Goal: Task Accomplishment & Management: Manage account settings

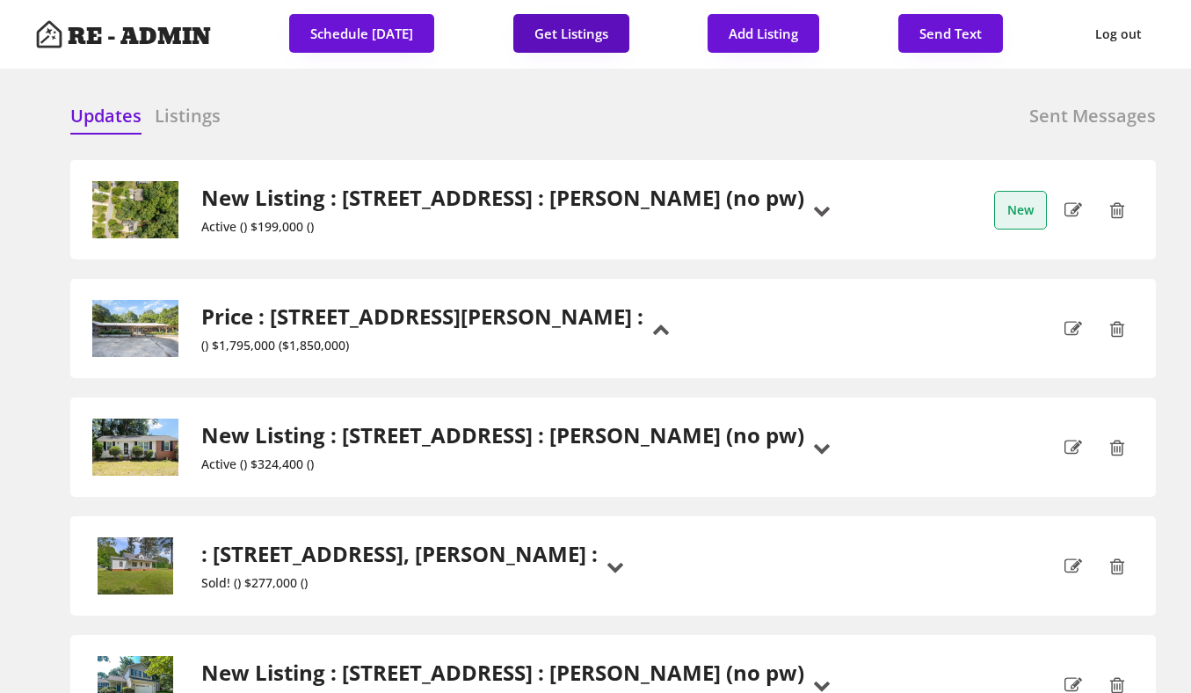
click at [579, 30] on button "Get Listings" at bounding box center [571, 33] width 116 height 39
click at [490, 116] on div at bounding box center [476, 117] width 88 height 26
click at [177, 105] on h6 "Listings" at bounding box center [188, 116] width 66 height 25
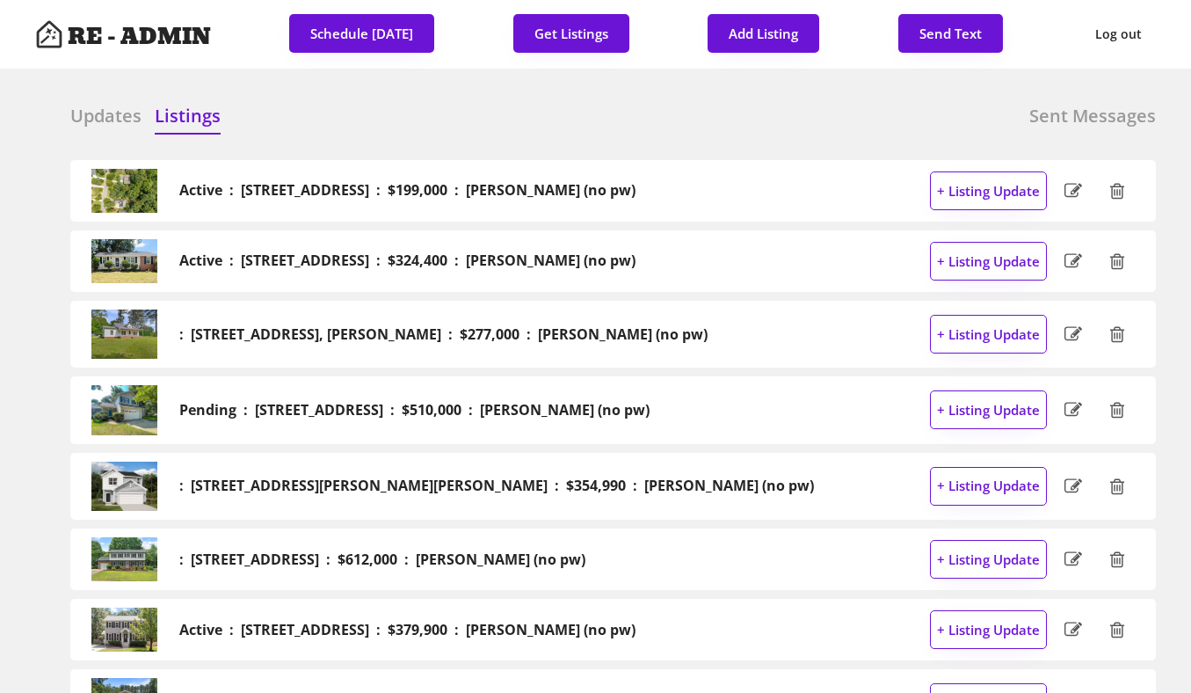
click at [98, 115] on h6 "Updates" at bounding box center [105, 116] width 71 height 25
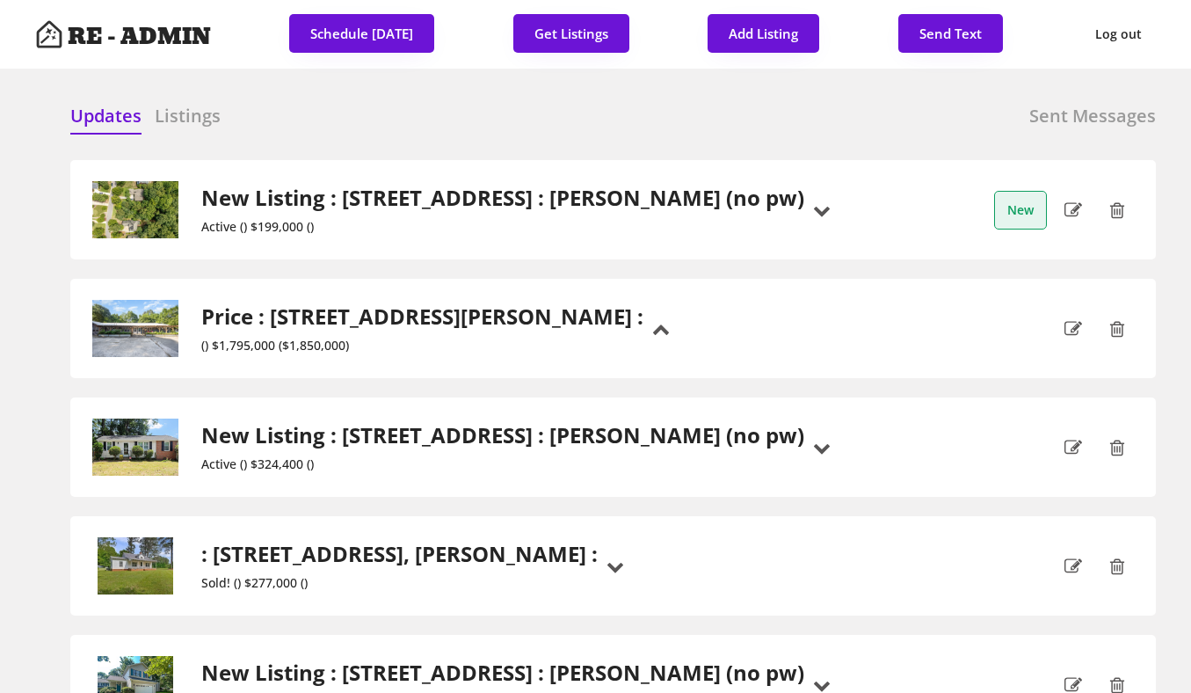
click at [436, 114] on div at bounding box center [476, 117] width 88 height 26
click at [356, 199] on h2 "New Listing : [STREET_ADDRESS] : [PERSON_NAME] (no pw)" at bounding box center [502, 197] width 603 height 25
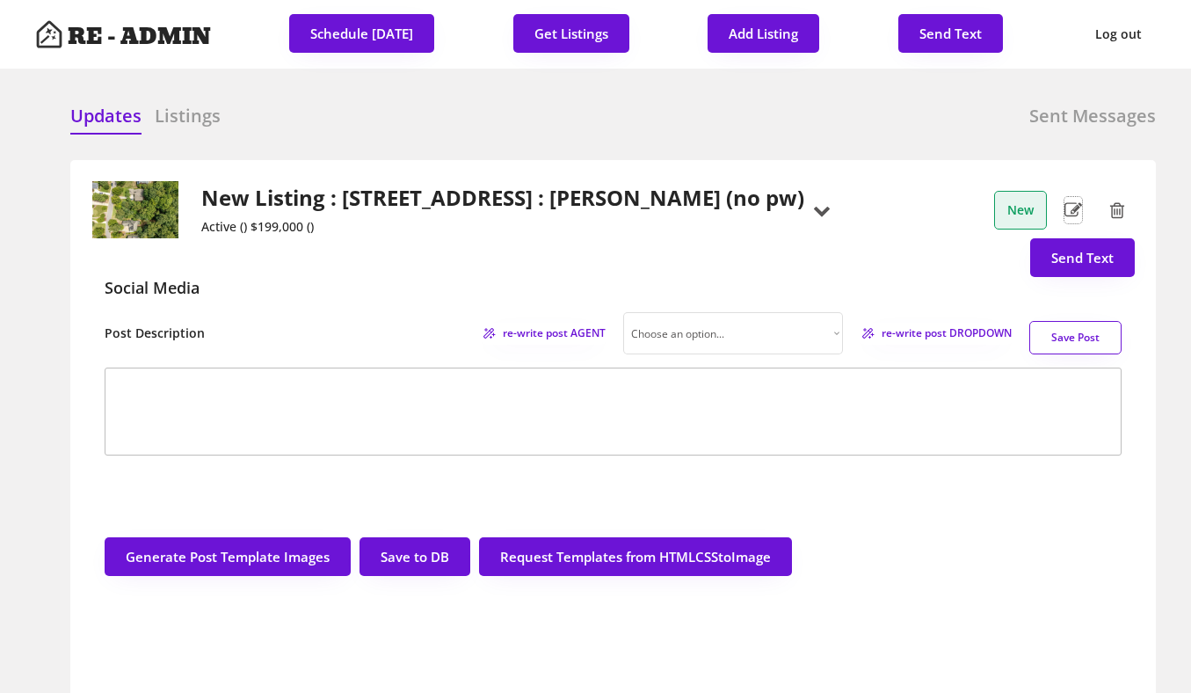
click at [1071, 208] on icon at bounding box center [1073, 210] width 18 height 26
select select ""New Listing""
select select ""new_listing""
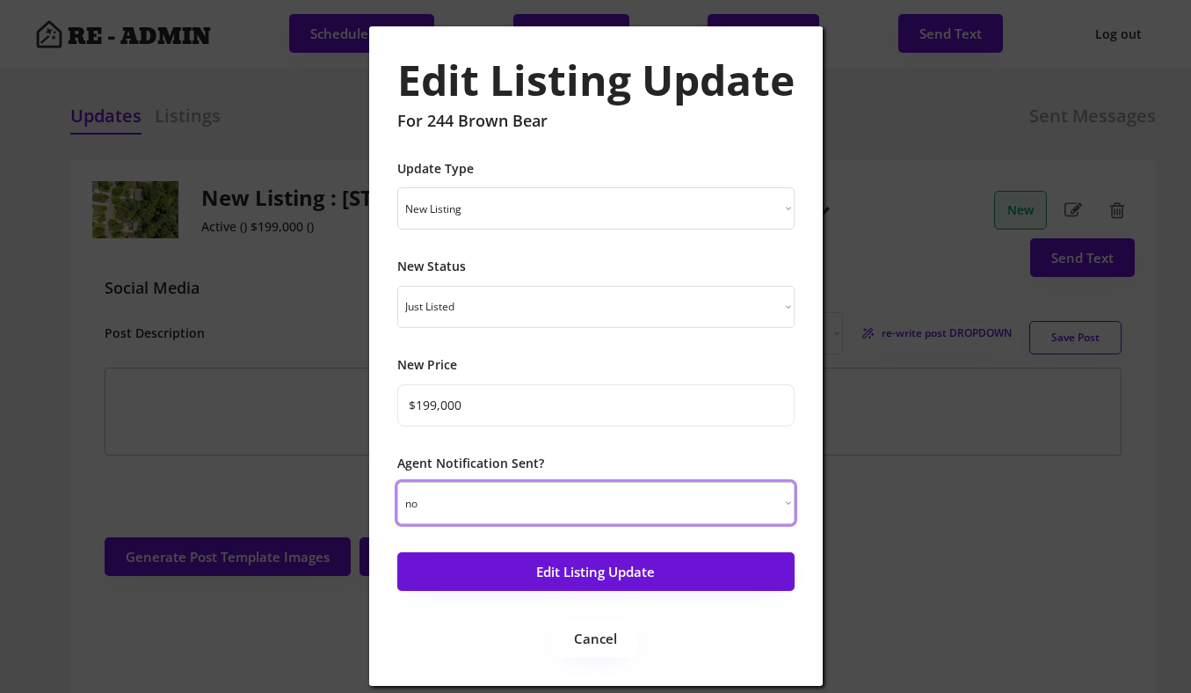
click at [669, 504] on select "yes no" at bounding box center [595, 503] width 397 height 42
select select ""yes""
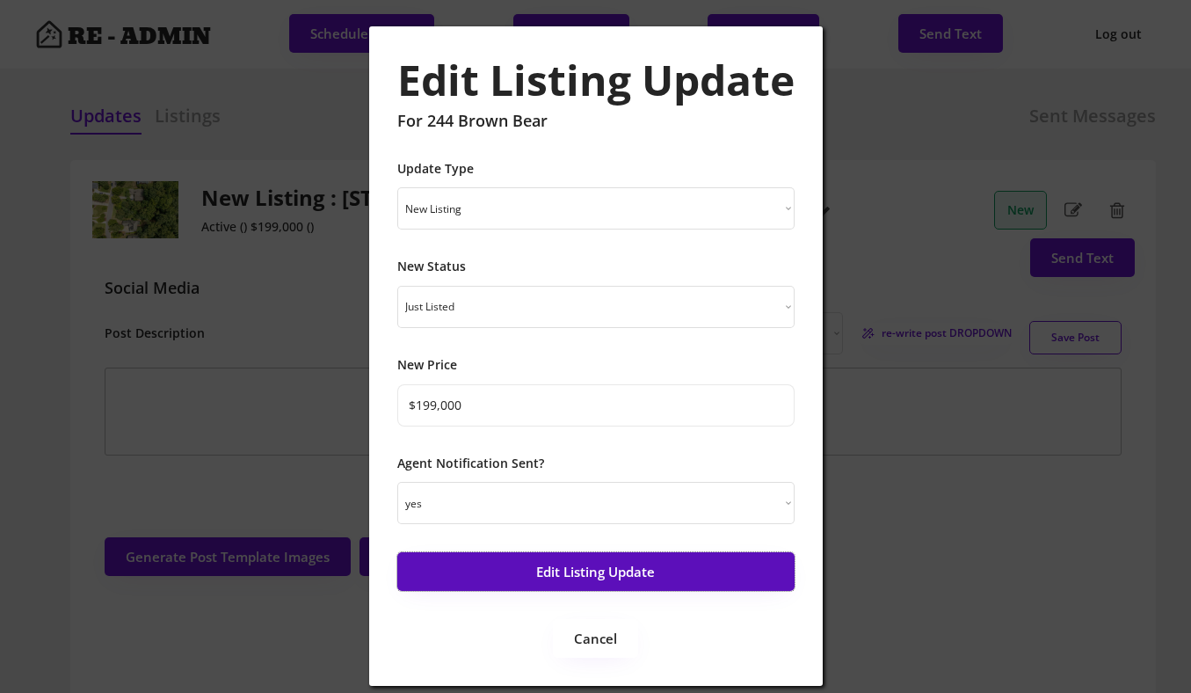
click at [618, 580] on button "Edit Listing Update" at bounding box center [595, 571] width 397 height 39
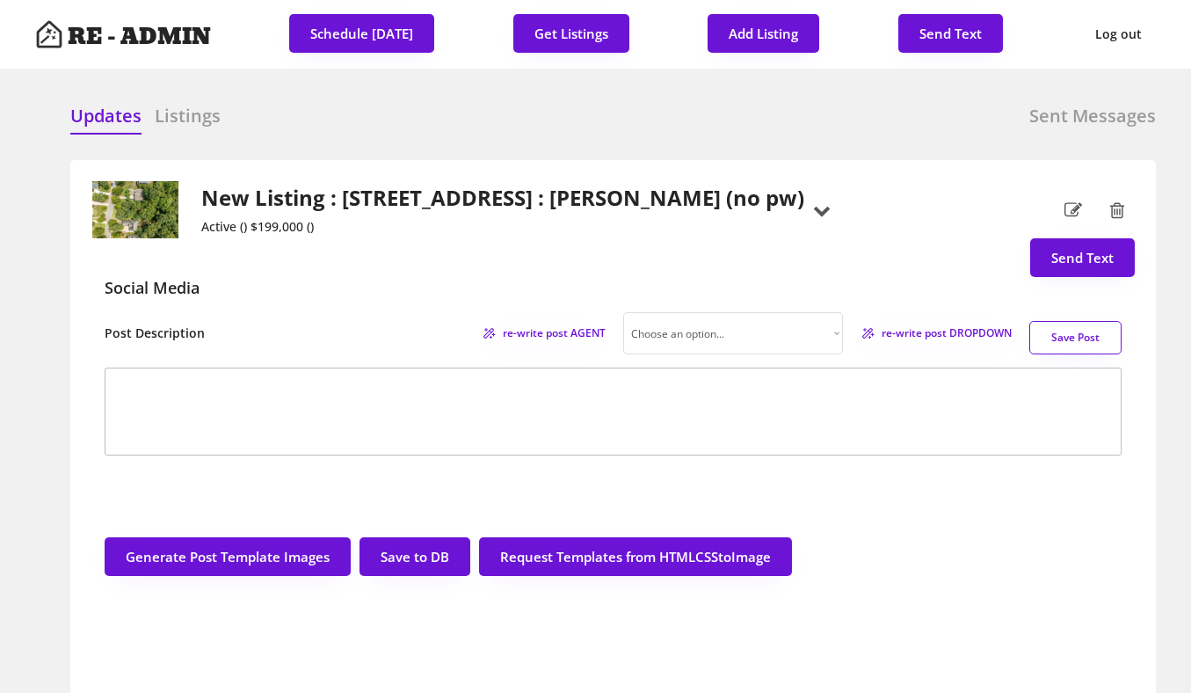
click at [483, 196] on h2 "New Listing : [STREET_ADDRESS] : [PERSON_NAME] (no pw)" at bounding box center [502, 197] width 603 height 25
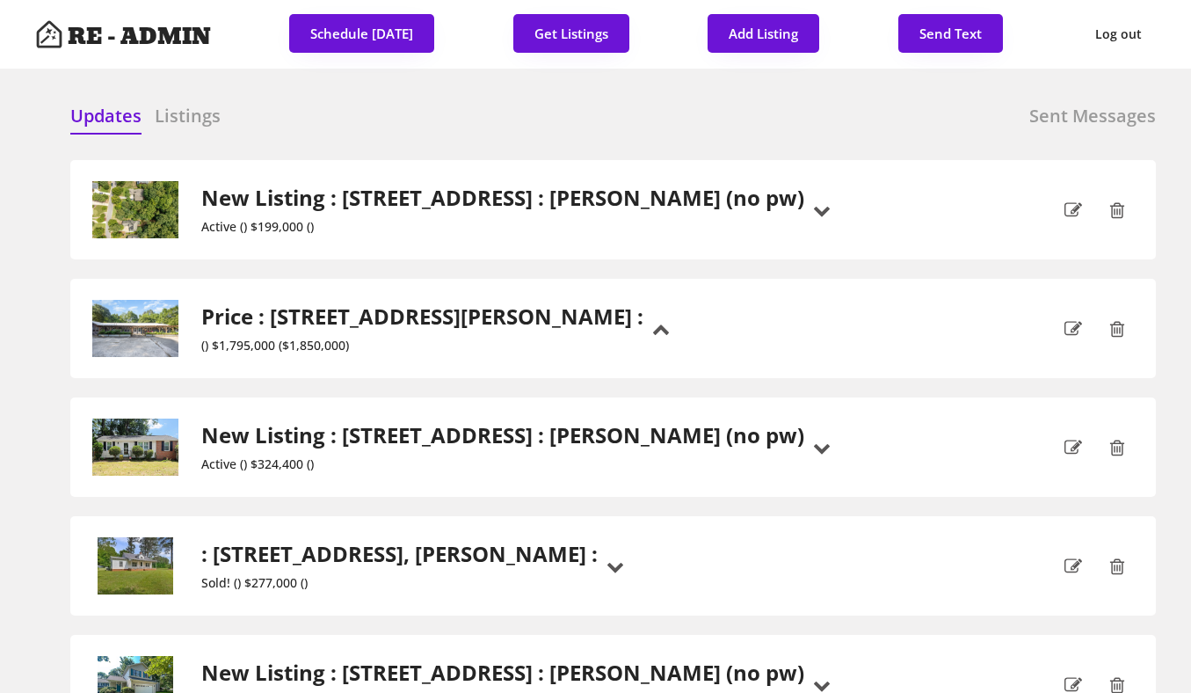
click at [334, 107] on div "Updates Listings Sent Messages" at bounding box center [613, 121] width 1086 height 35
click at [760, 31] on button "Add Listing" at bounding box center [764, 33] width 112 height 39
select select ""new_listing""
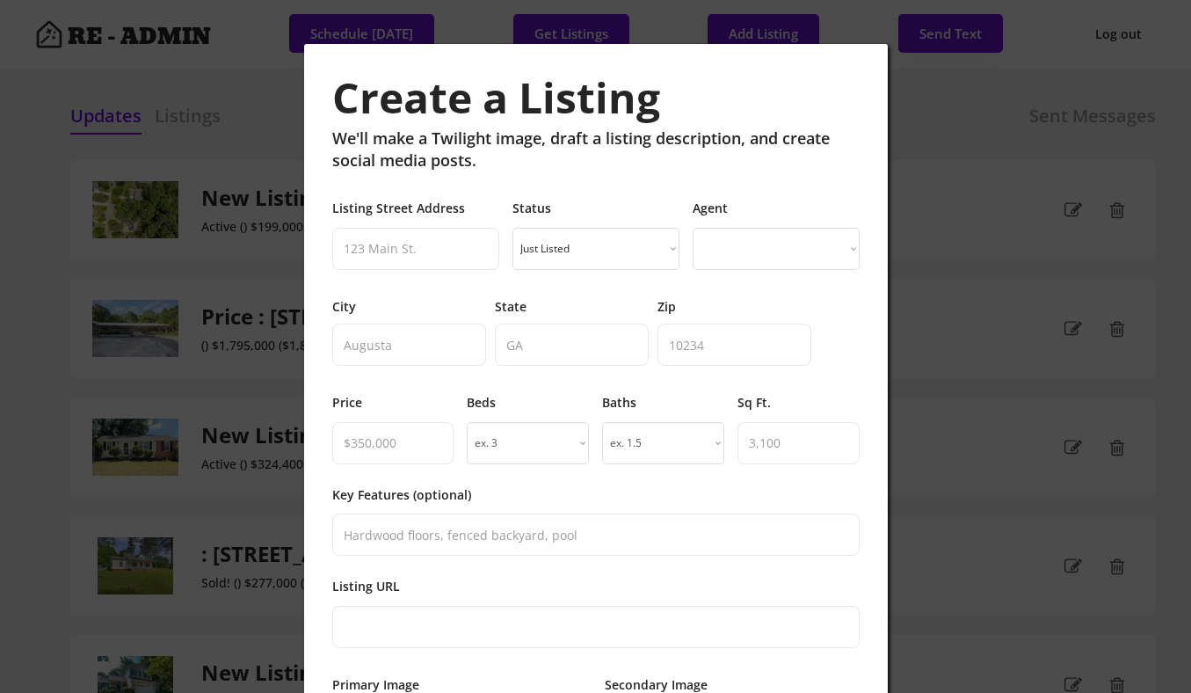
select select ""PLACEHOLDER_1427118222253""
click at [426, 251] on input "input" at bounding box center [415, 249] width 167 height 42
paste input "109 Fox Trap Ct, Garner, NC 27529"
click at [468, 247] on input "input" at bounding box center [415, 249] width 167 height 42
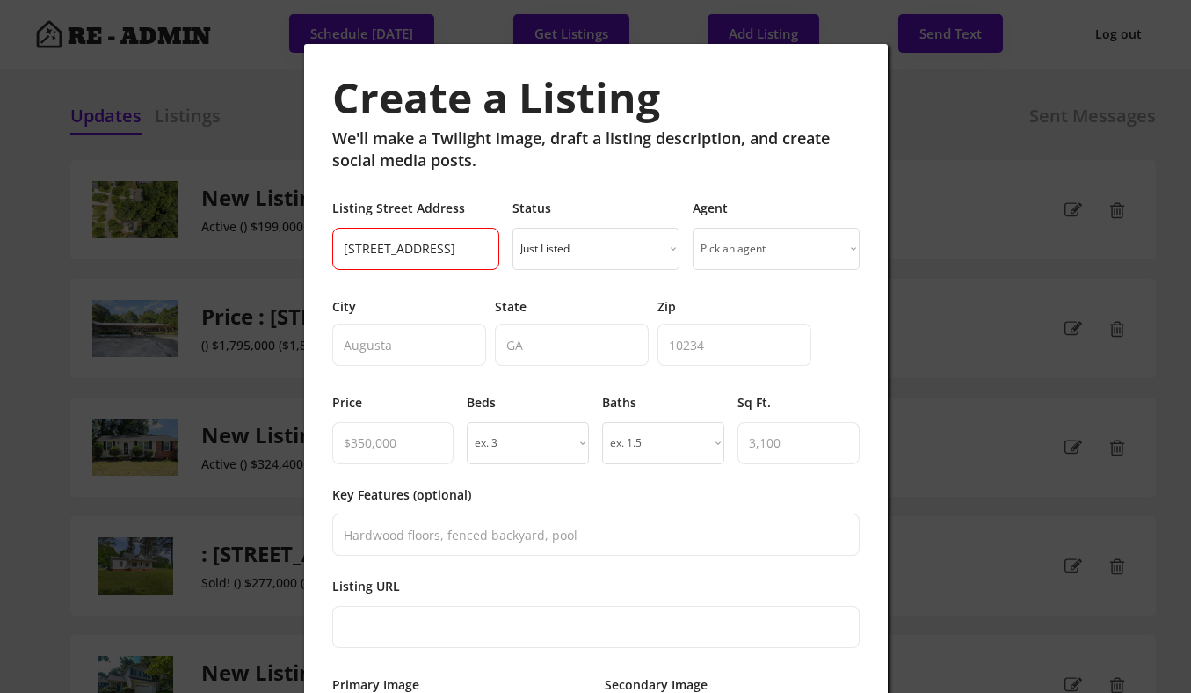
click at [468, 247] on input "input" at bounding box center [415, 249] width 167 height 42
type input "109 Fox Trap Ct, Garner, NC"
click at [709, 350] on input "input" at bounding box center [734, 344] width 154 height 42
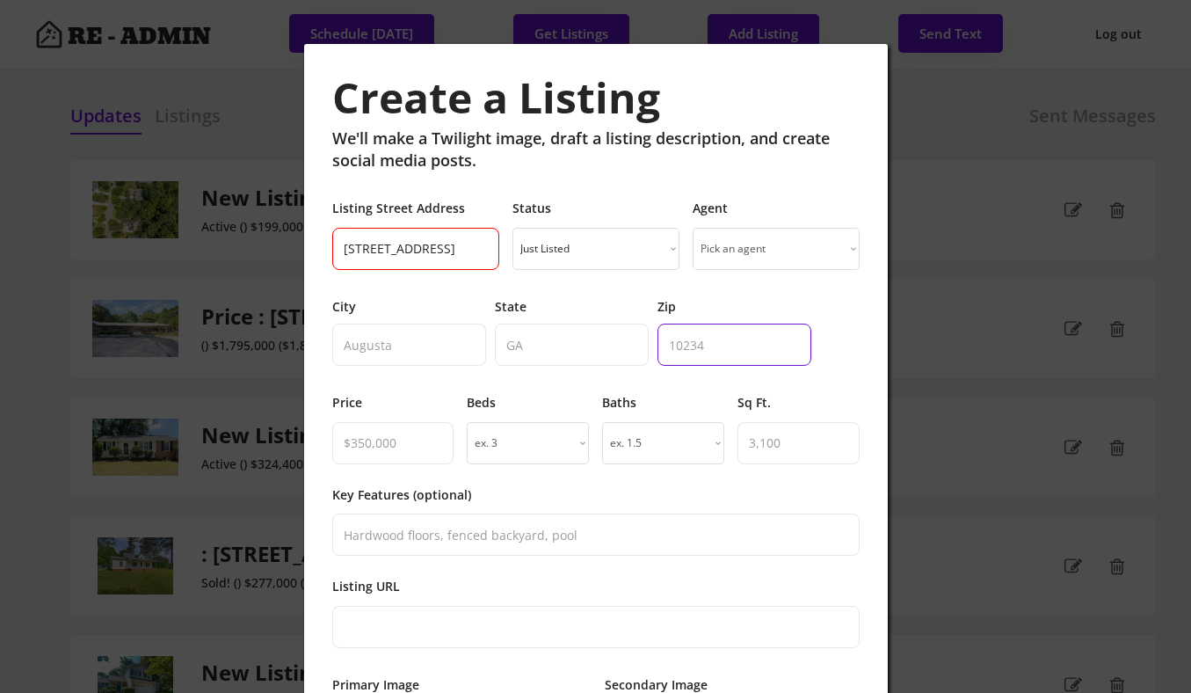
paste input "27529"
type input "27529"
click at [460, 251] on input "input" at bounding box center [415, 249] width 167 height 42
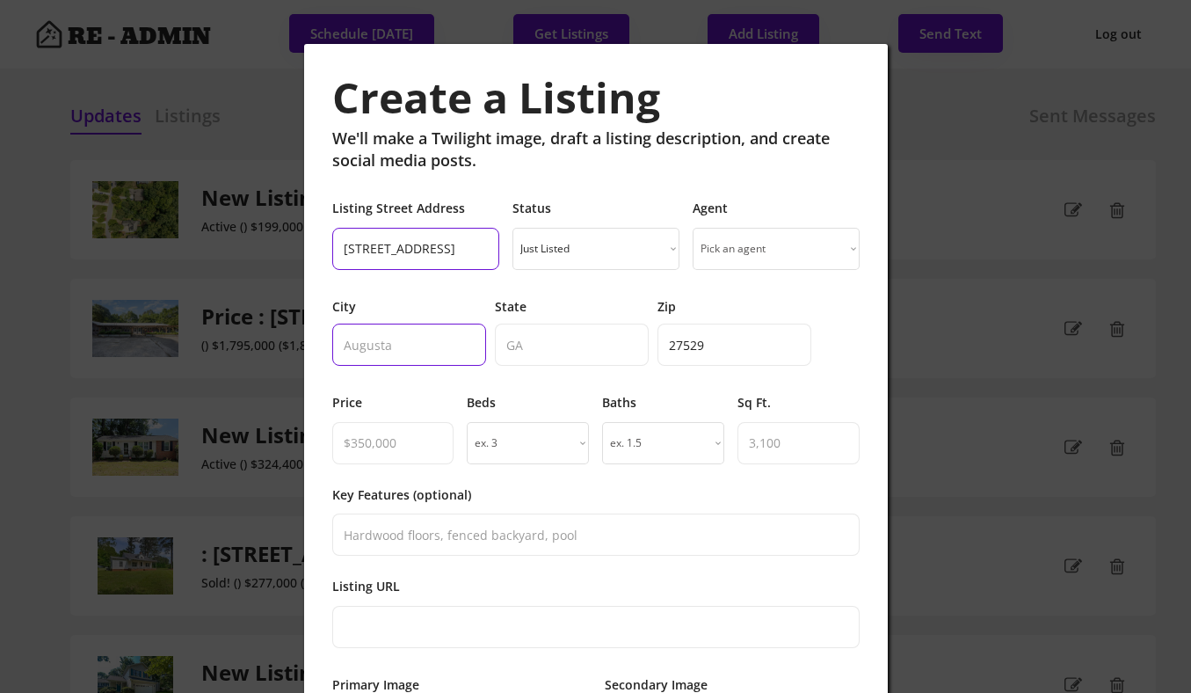
type input "109 Fox Trap Ct,, NC"
click at [406, 344] on input "input" at bounding box center [409, 344] width 154 height 42
paste input "Garner"
type input "Garner"
click at [453, 245] on input "input" at bounding box center [415, 249] width 167 height 42
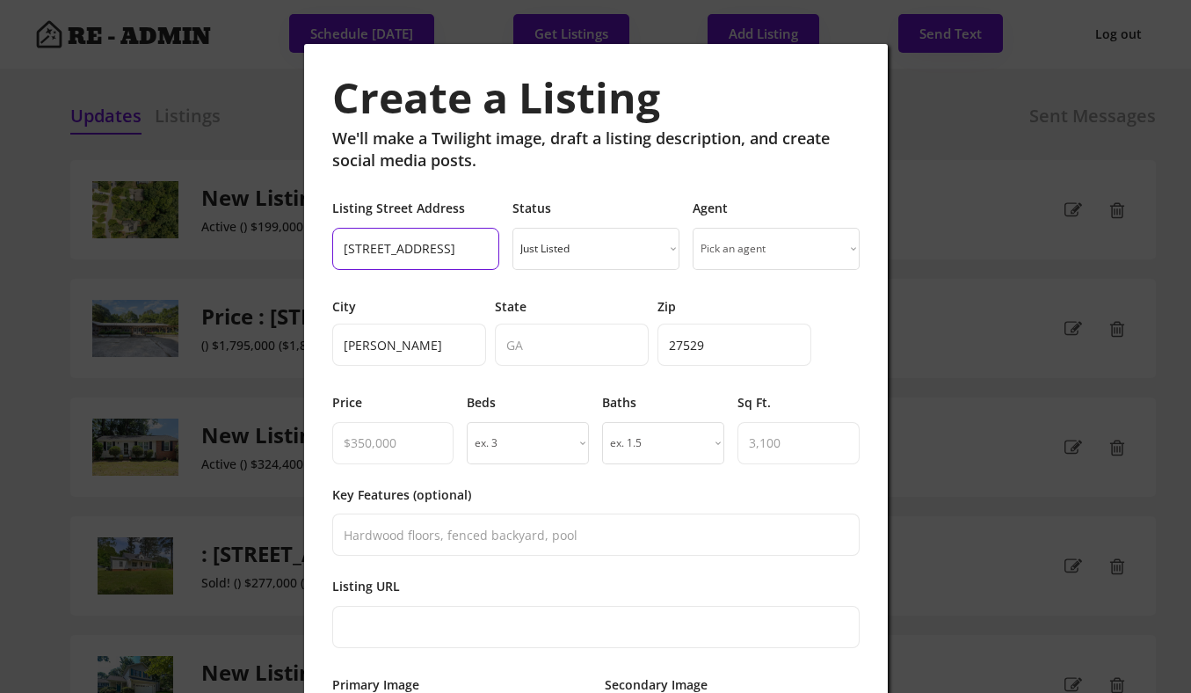
click at [453, 245] on input "input" at bounding box center [415, 249] width 167 height 42
type input "109 Fox Trap Ct,,"
click at [534, 345] on input "input" at bounding box center [572, 344] width 154 height 42
paste input "NC"
type input "NC"
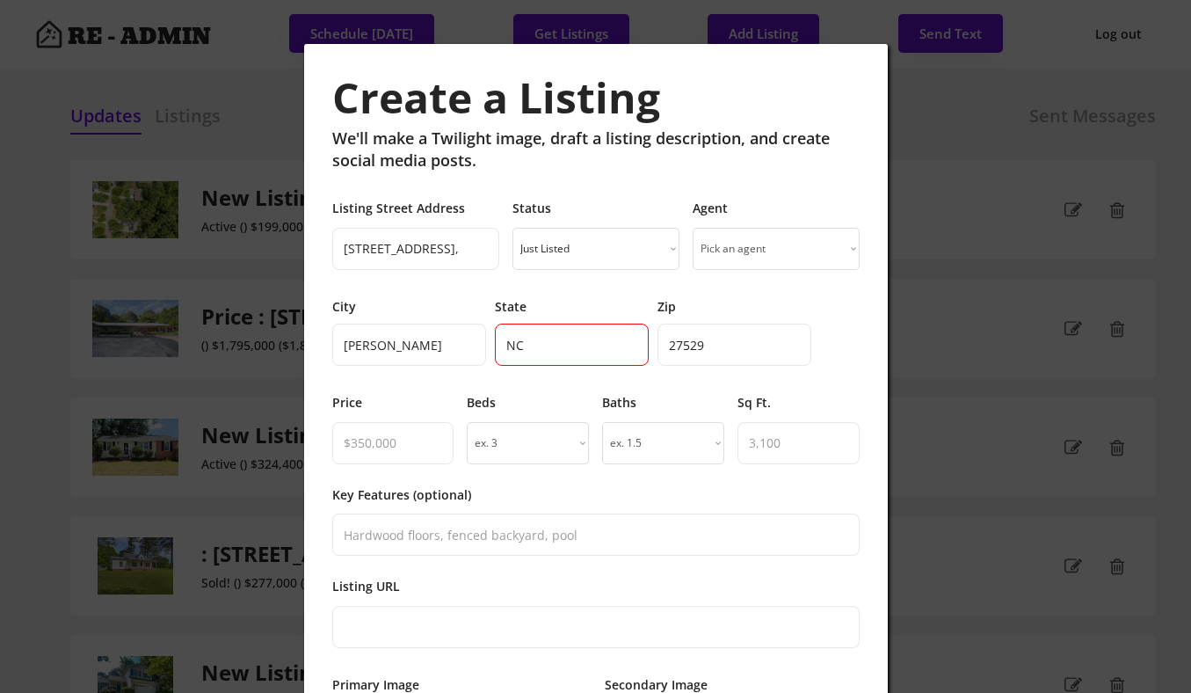
click at [614, 256] on select "Just Listed Coming Soon Open House Price Improved Pending Sold!" at bounding box center [595, 249] width 167 height 42
select select ""sold""
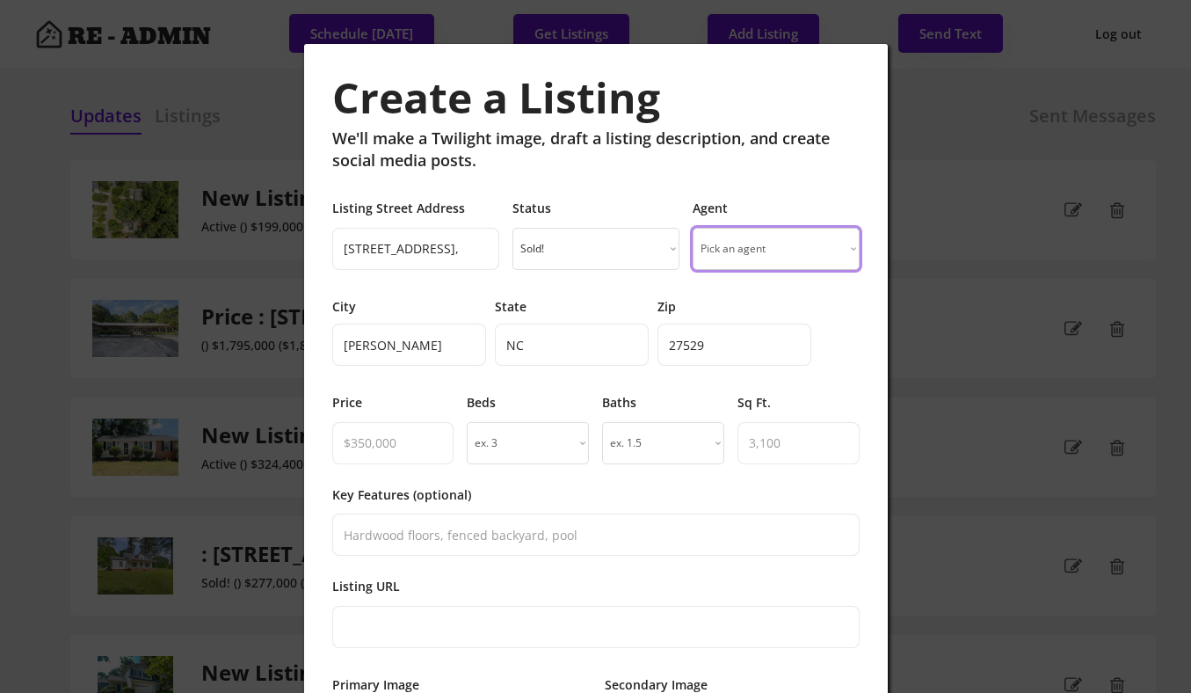
click at [722, 249] on select "Pick an agent Grant M. Biles Pete Wylie Lee Smallwood Gary Tappan Jeannie Biles…" at bounding box center [776, 249] width 167 height 42
select select ""1348695171700984260__LOOKUP__1743801574998x904676371502726100""
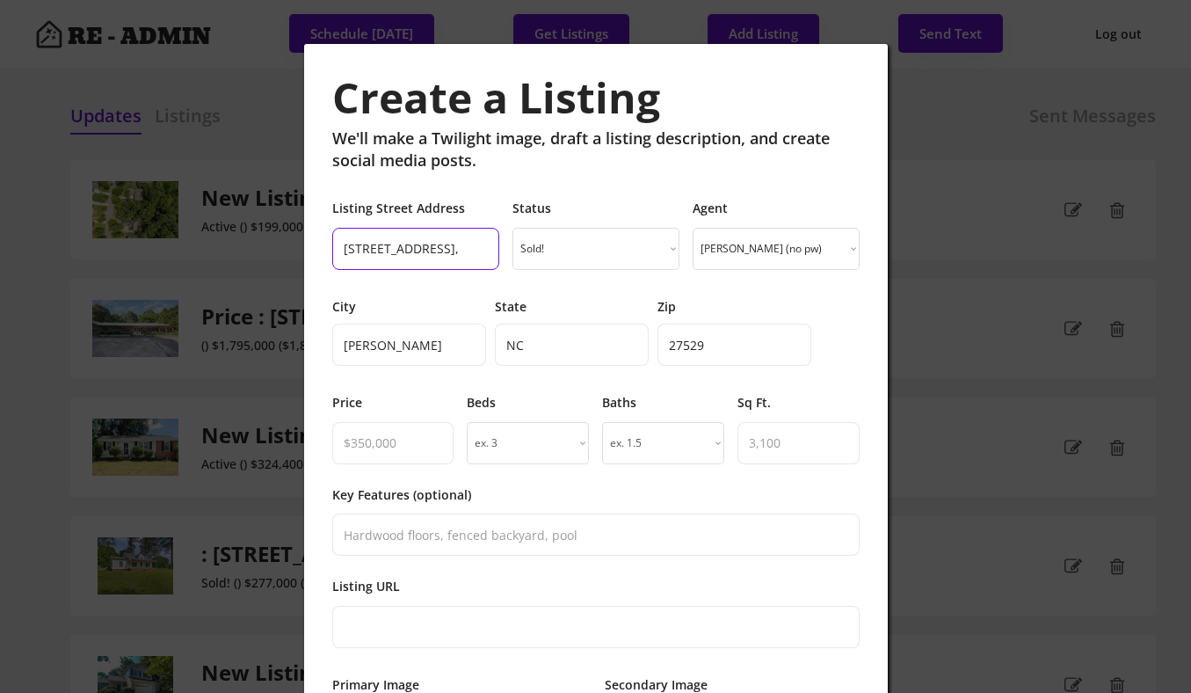
click at [452, 249] on input "input" at bounding box center [415, 249] width 167 height 42
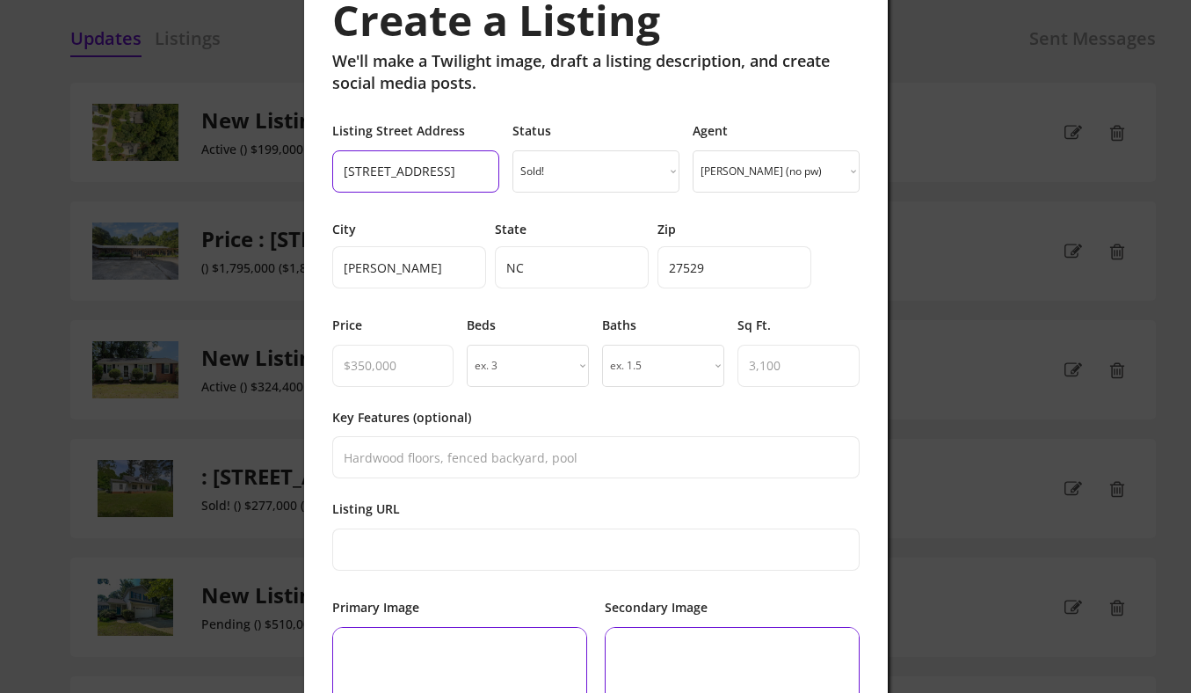
scroll to position [93, 0]
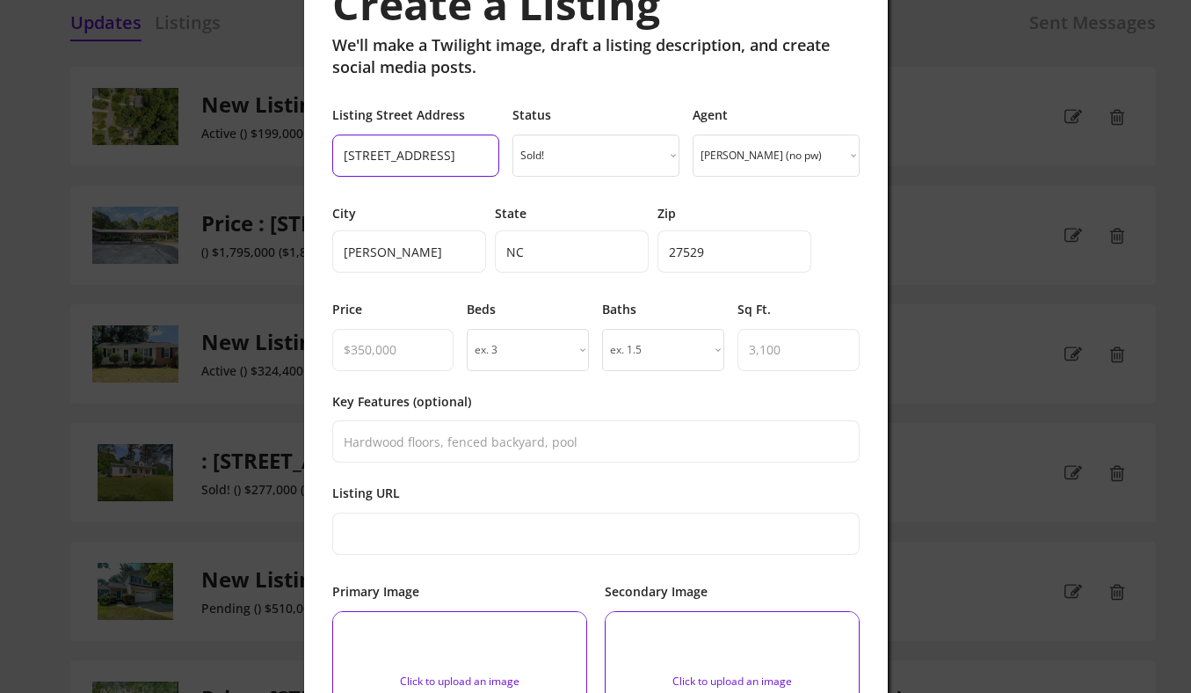
type input "109 Fox Trap Ct"
click at [512, 354] on select "ex. 3 1 2 3 4 5 6 7 8 9 10" at bounding box center [528, 350] width 122 height 42
select select "4"
click at [659, 343] on select "ex. 1.5 1 1.5 2 2.5 3 3.5 4 4.5 5 5.5 6 6.5 7 7.5 8 8.5 9 9.5 10" at bounding box center [663, 350] width 122 height 42
select select "4"
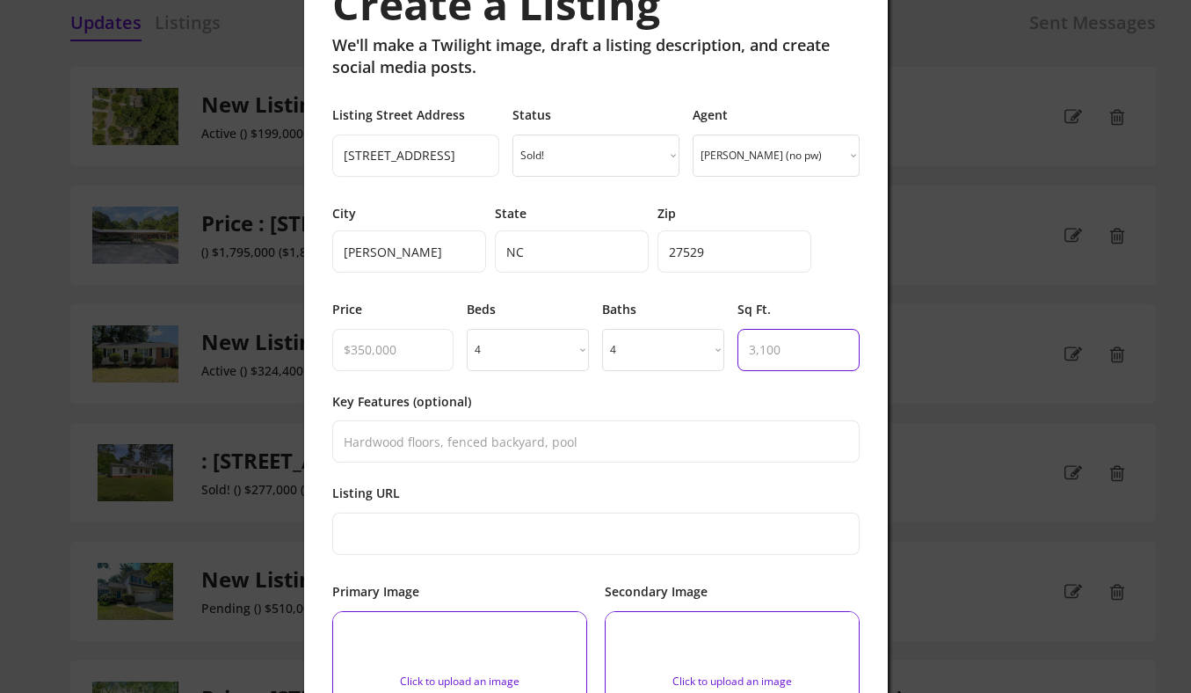
click at [795, 351] on input "input" at bounding box center [798, 350] width 122 height 42
type input "3455"
click at [410, 354] on input "input" at bounding box center [393, 350] width 122 height 42
type input "$800,000"
click at [743, 403] on div "Key Features (optional)" at bounding box center [595, 428] width 527 height 70
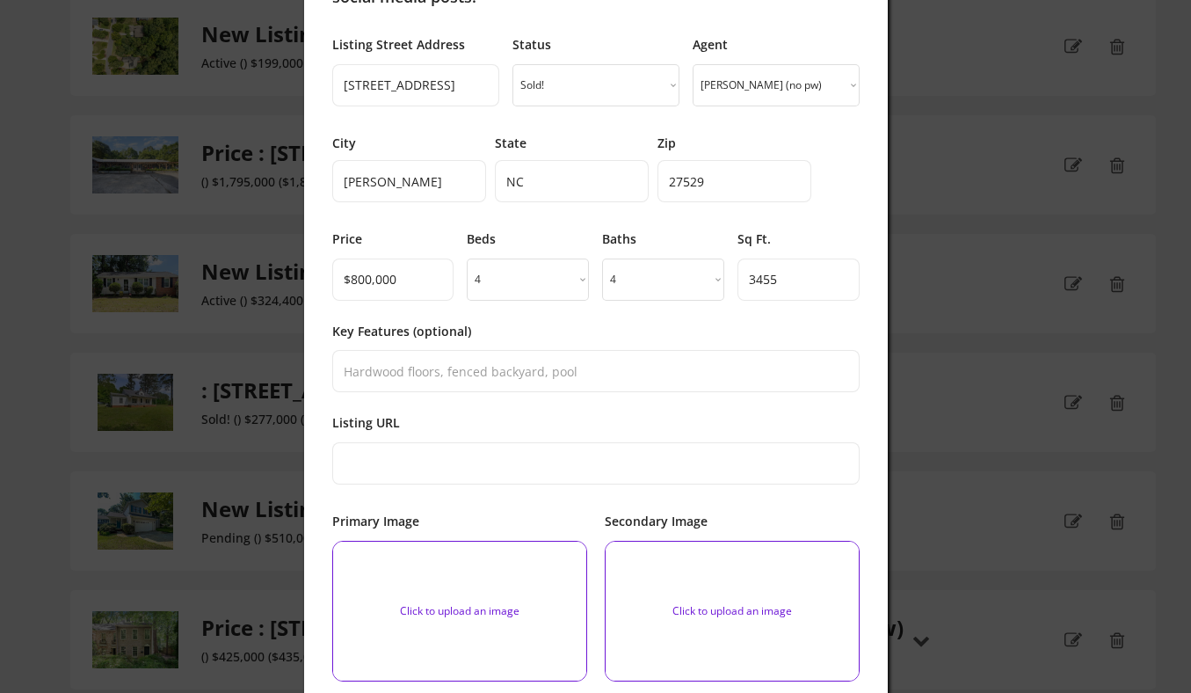
scroll to position [200, 0]
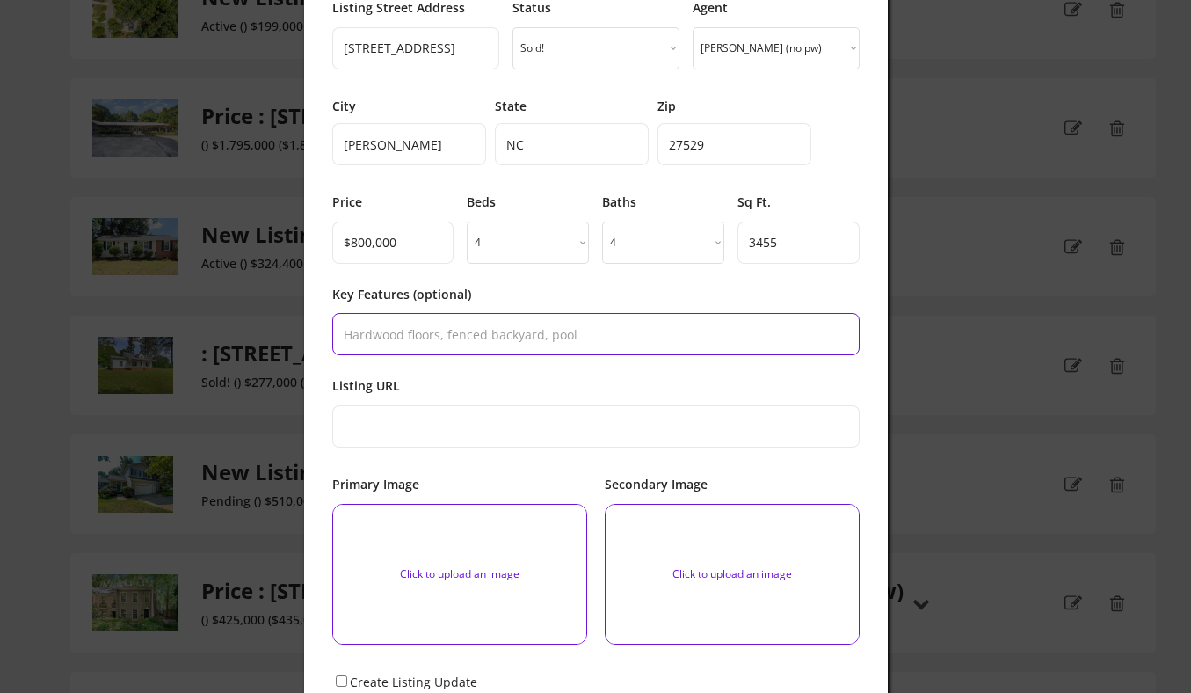
click at [490, 326] on input "input" at bounding box center [595, 334] width 527 height 42
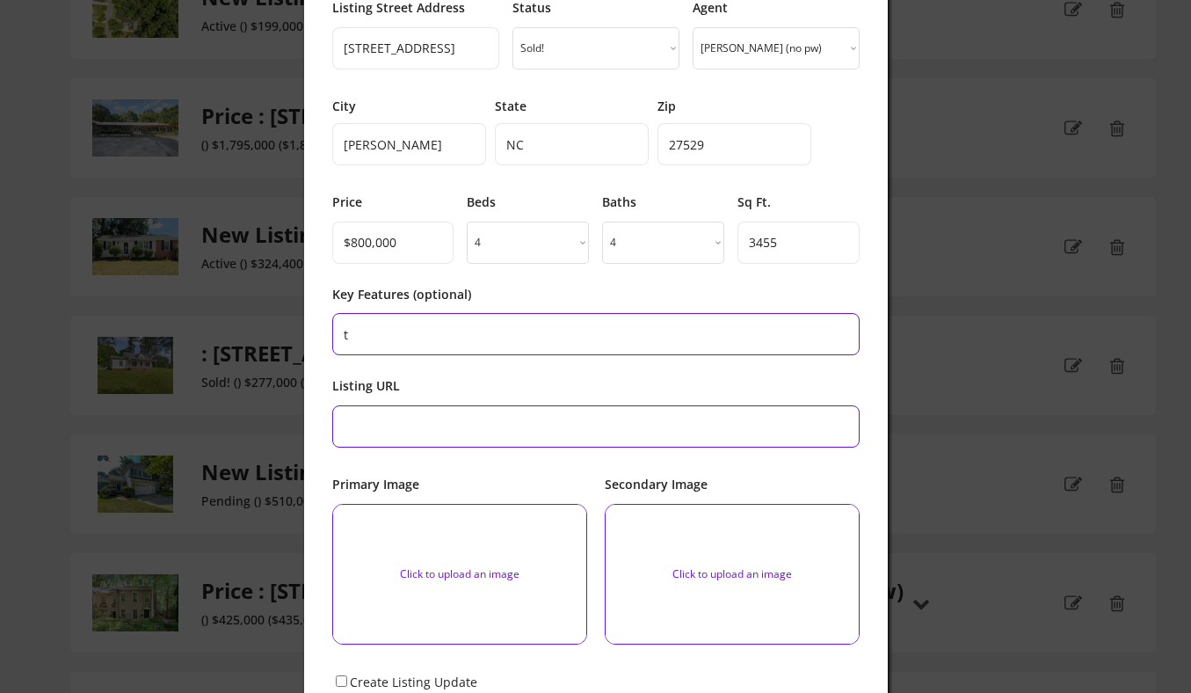
type input "t"
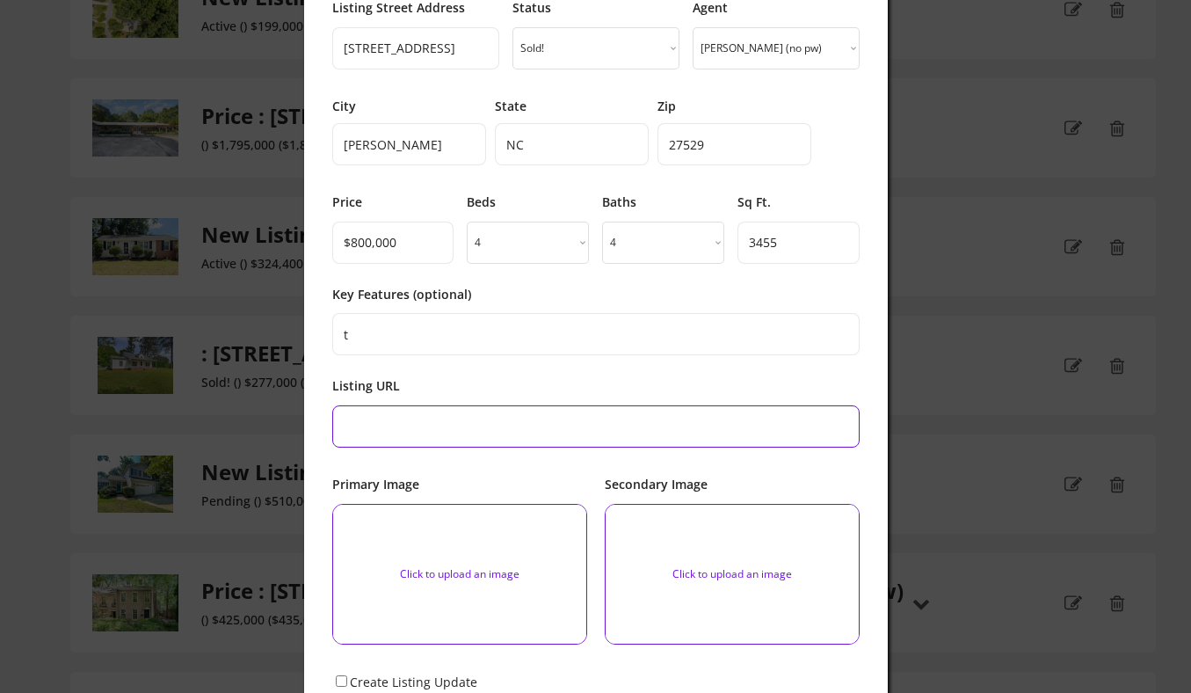
click at [467, 423] on input "input" at bounding box center [595, 426] width 527 height 42
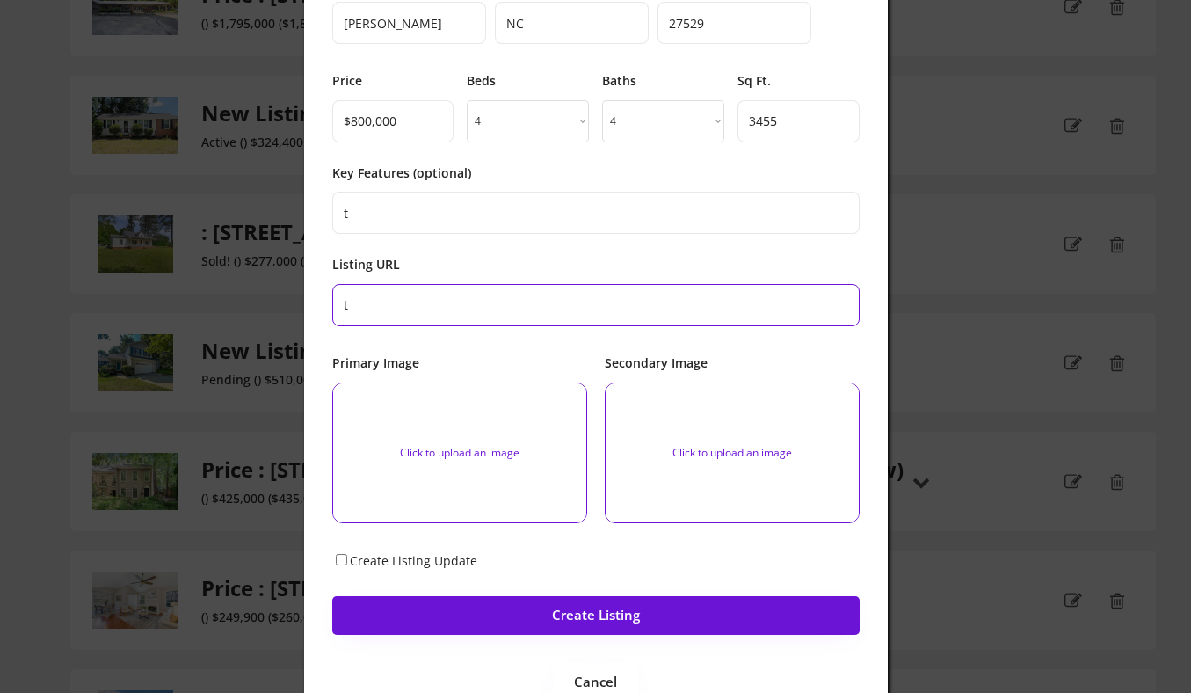
scroll to position [323, 0]
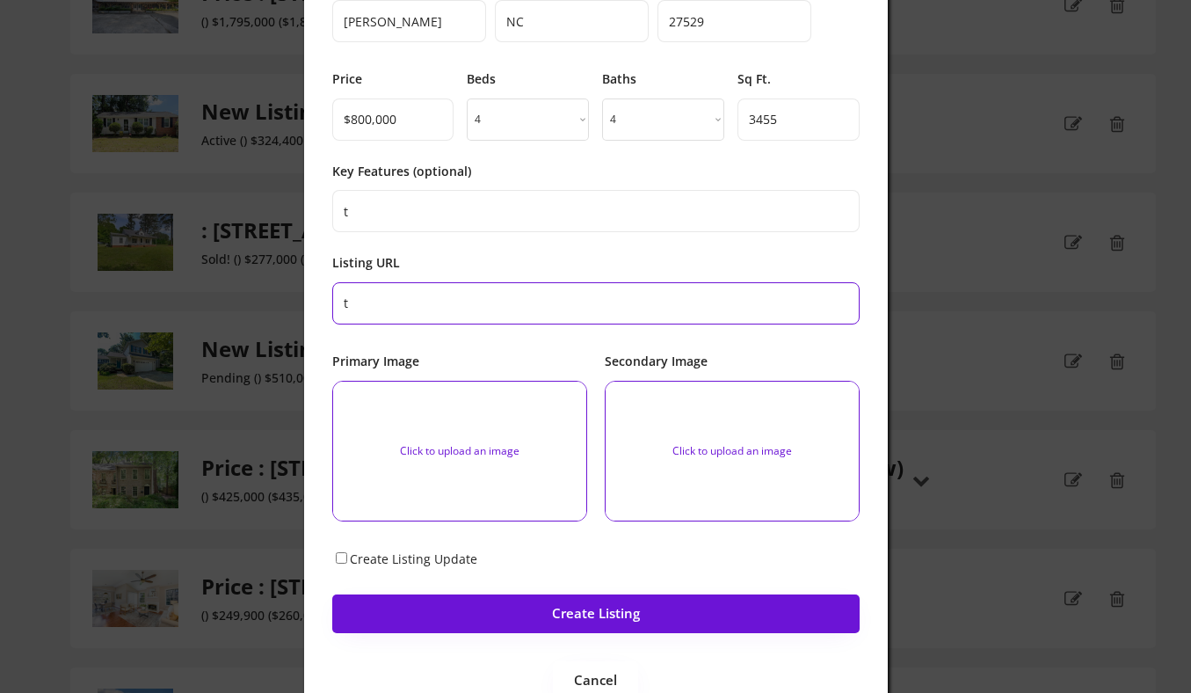
type input "t"
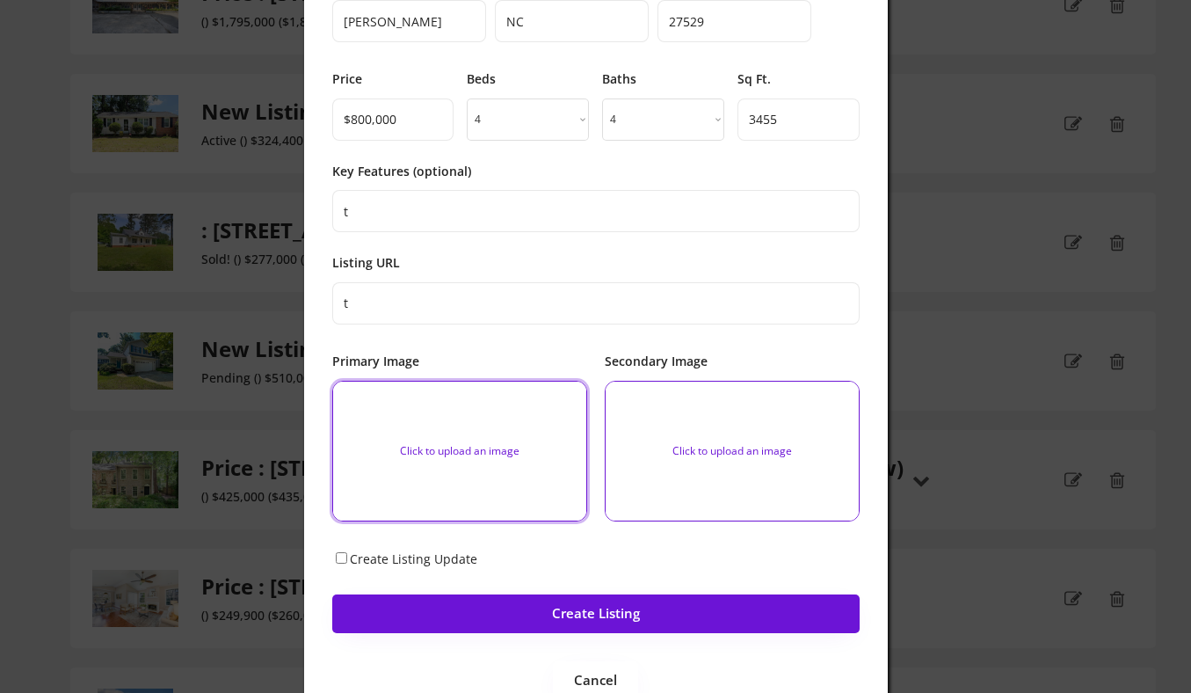
click at [467, 423] on input "file" at bounding box center [459, 450] width 253 height 139
type input "C:\fakepath\90af5933095807e6a4b698ff79e1b457-cc_ft_1536.webp"
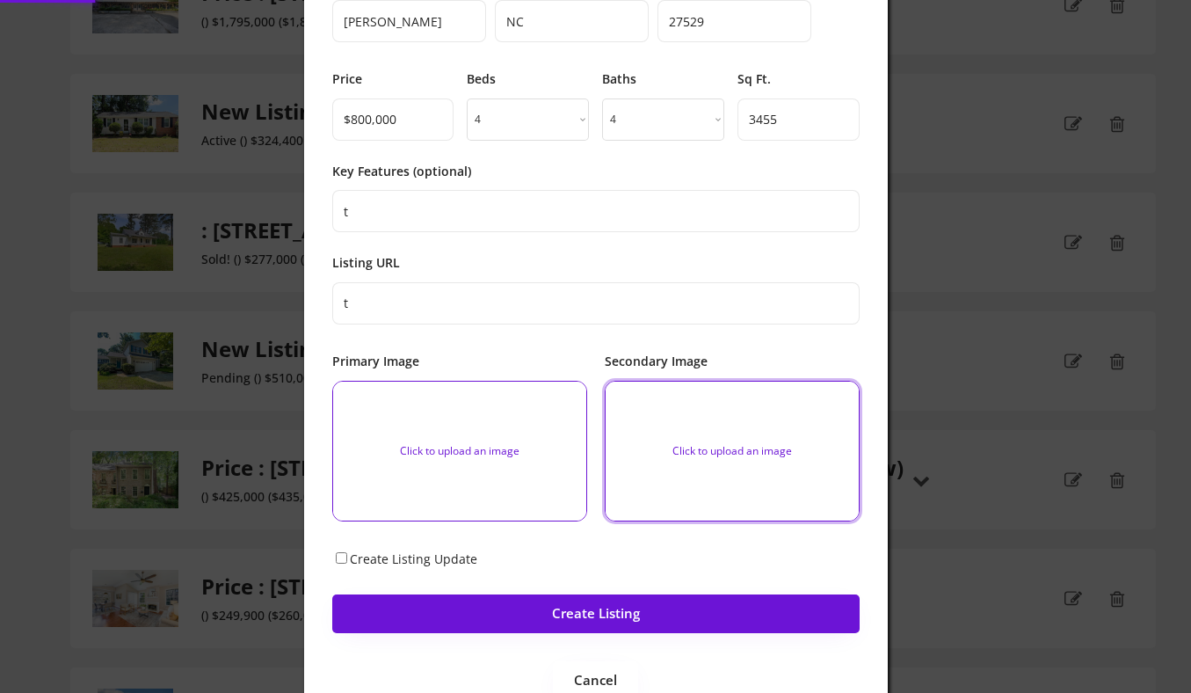
click at [757, 430] on input "file" at bounding box center [732, 450] width 253 height 139
type input "C:\fakepath\d5286c9a9726a091f902bb70345feb27-cc_ft_1536.webp"
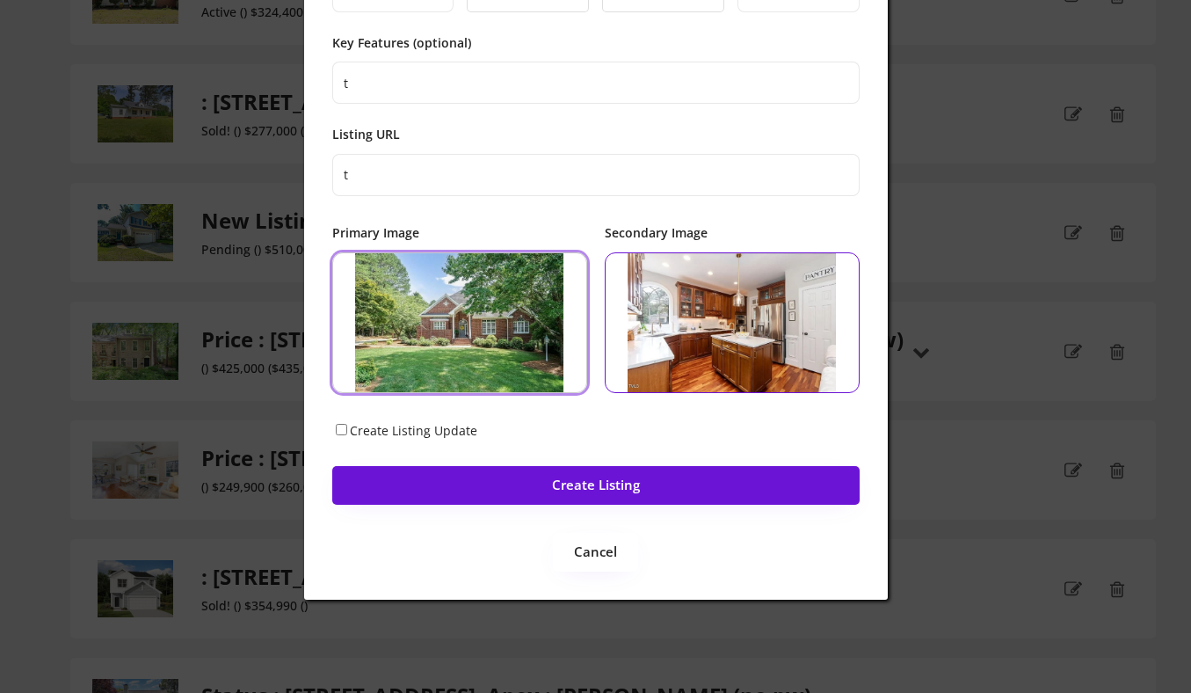
scroll to position [454, 0]
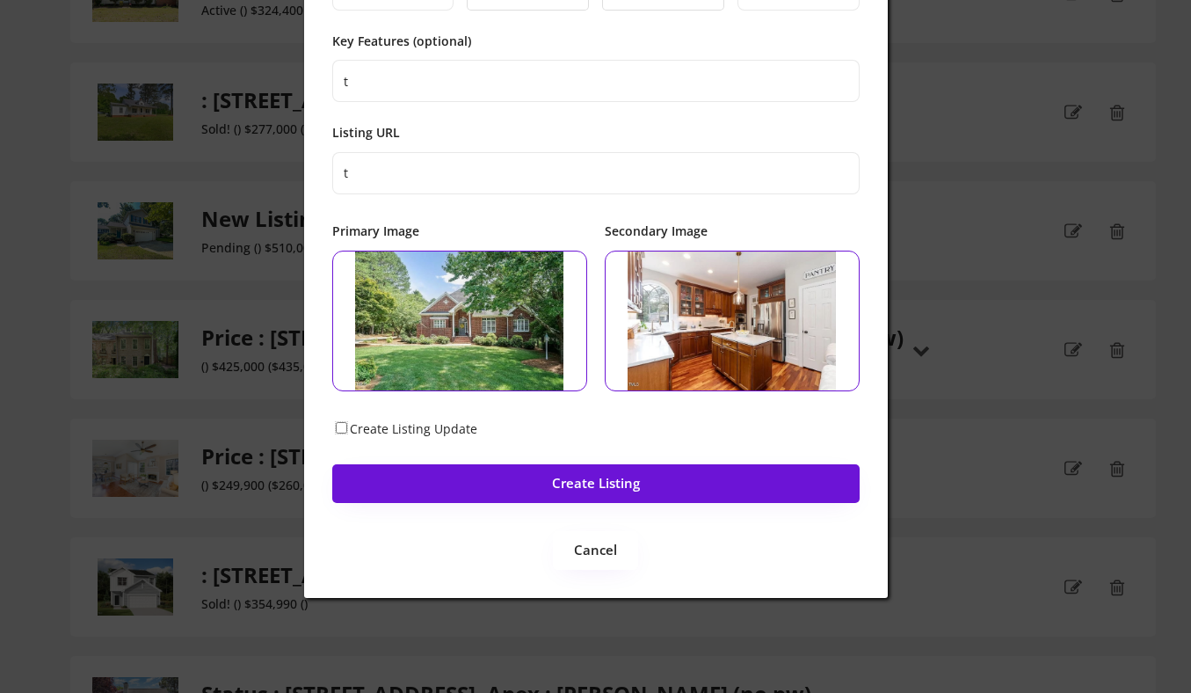
click at [344, 425] on input "Create Listing Update" at bounding box center [341, 427] width 11 height 11
checkbox input "true"
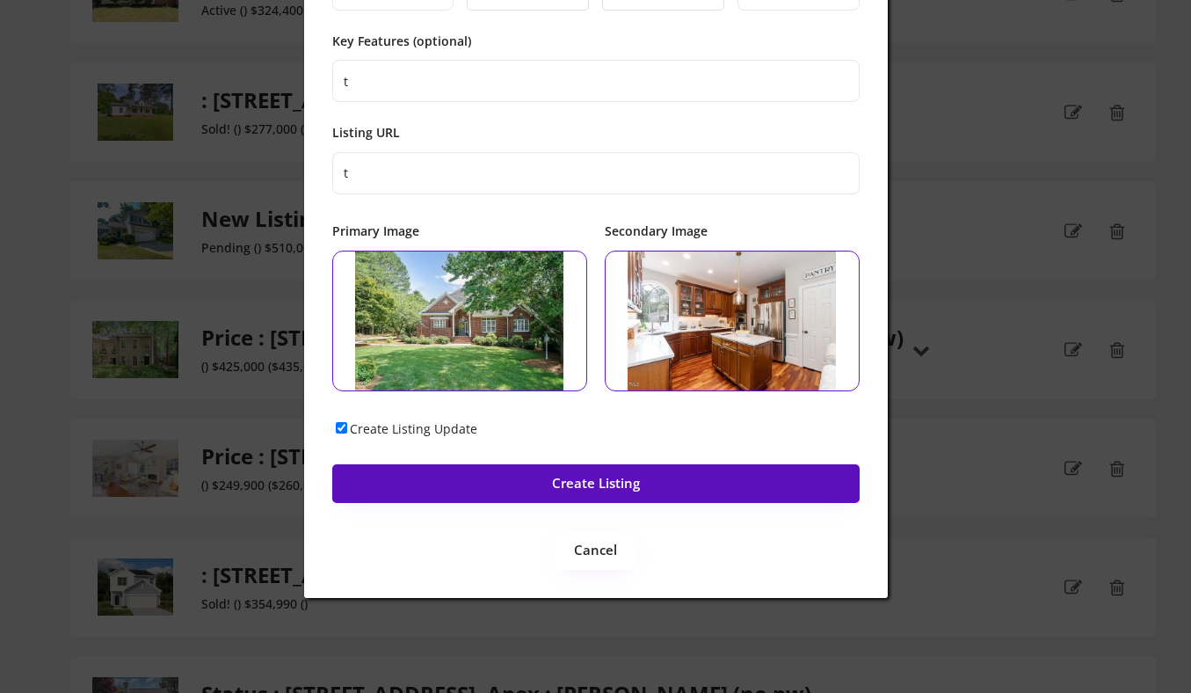
click at [485, 479] on button "Create Listing" at bounding box center [595, 483] width 527 height 39
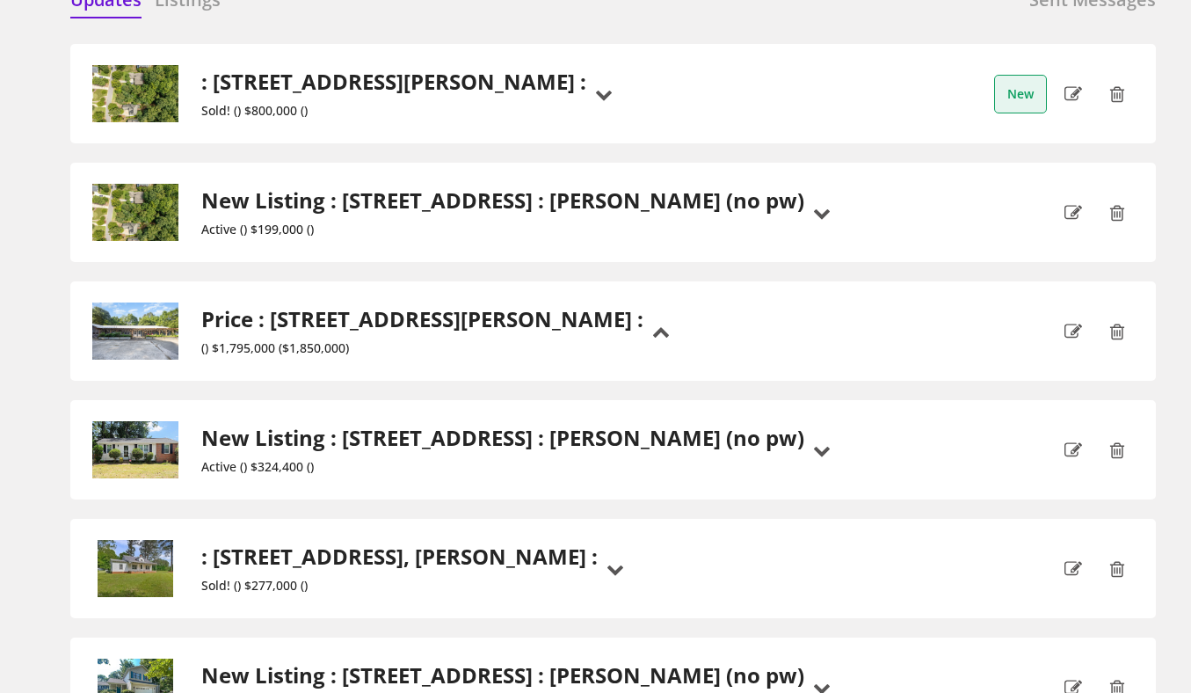
scroll to position [0, 0]
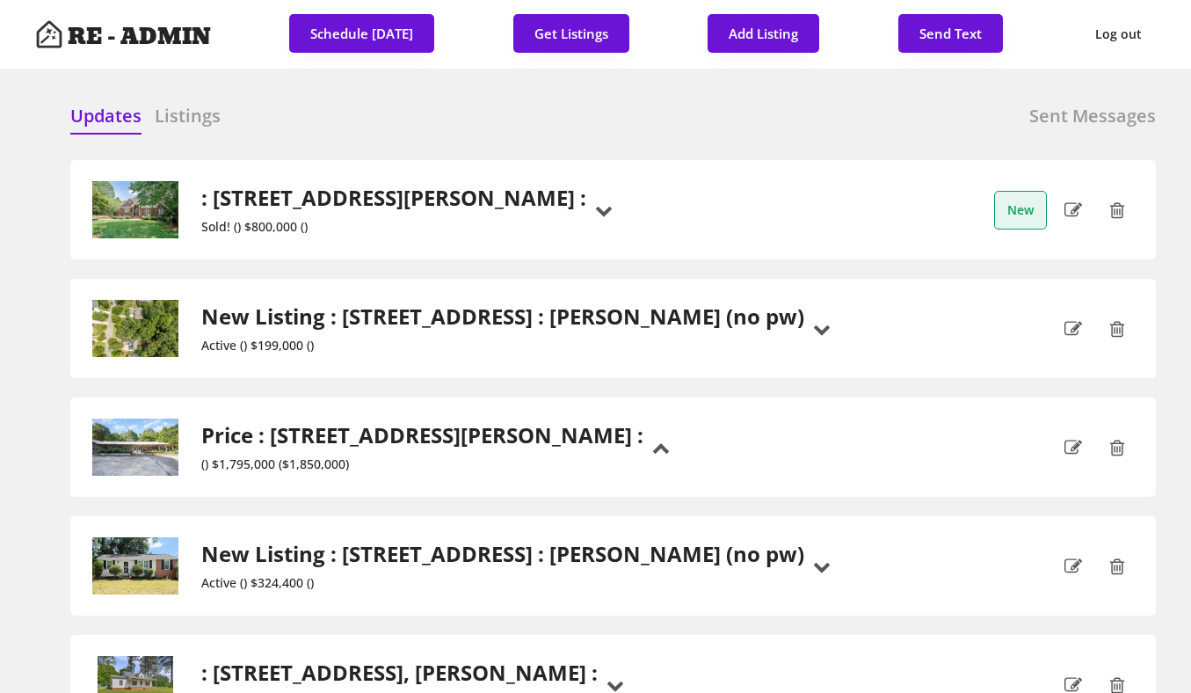
click at [650, 193] on div ": 109 Fox Trap Ct, Garner : Sold! () $800,000 () New" at bounding box center [612, 209] width 1043 height 57
click at [351, 208] on div ": 109 Fox Trap Ct, Garner : Sold! () $800,000 ()" at bounding box center [338, 209] width 495 height 57
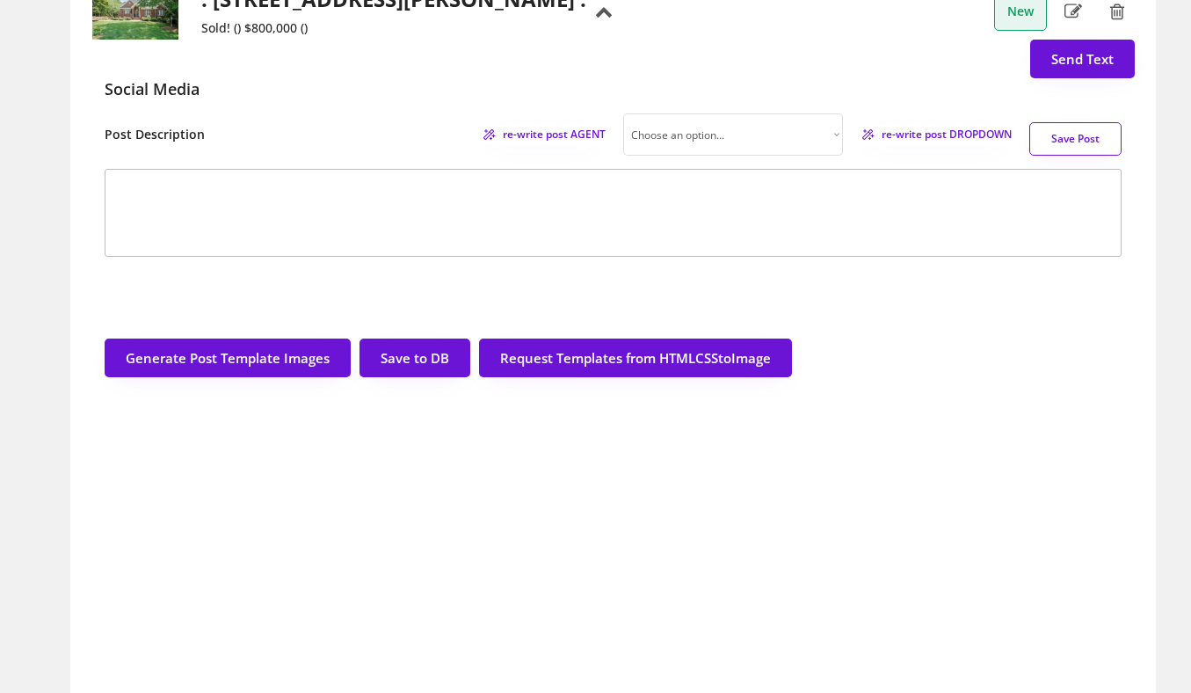
scroll to position [208, 0]
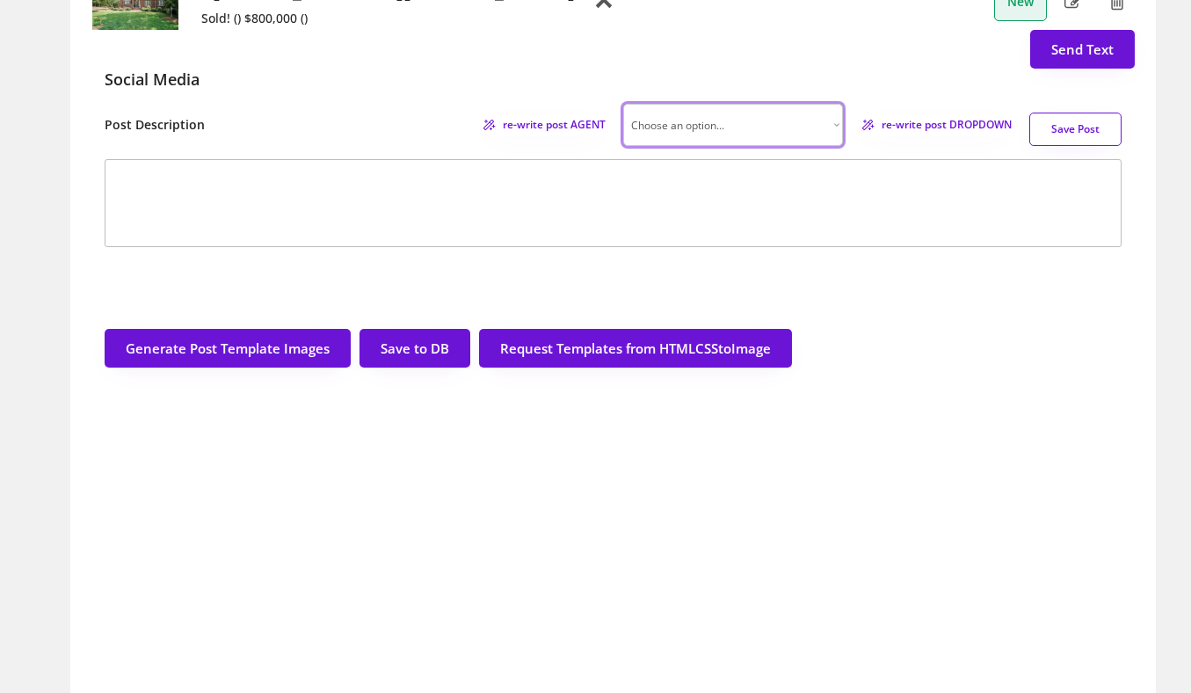
click at [803, 146] on select "Choose an option... Professional Factual & Direct Whimsical & Playful Excited &…" at bounding box center [733, 125] width 220 height 42
select select ""factual""
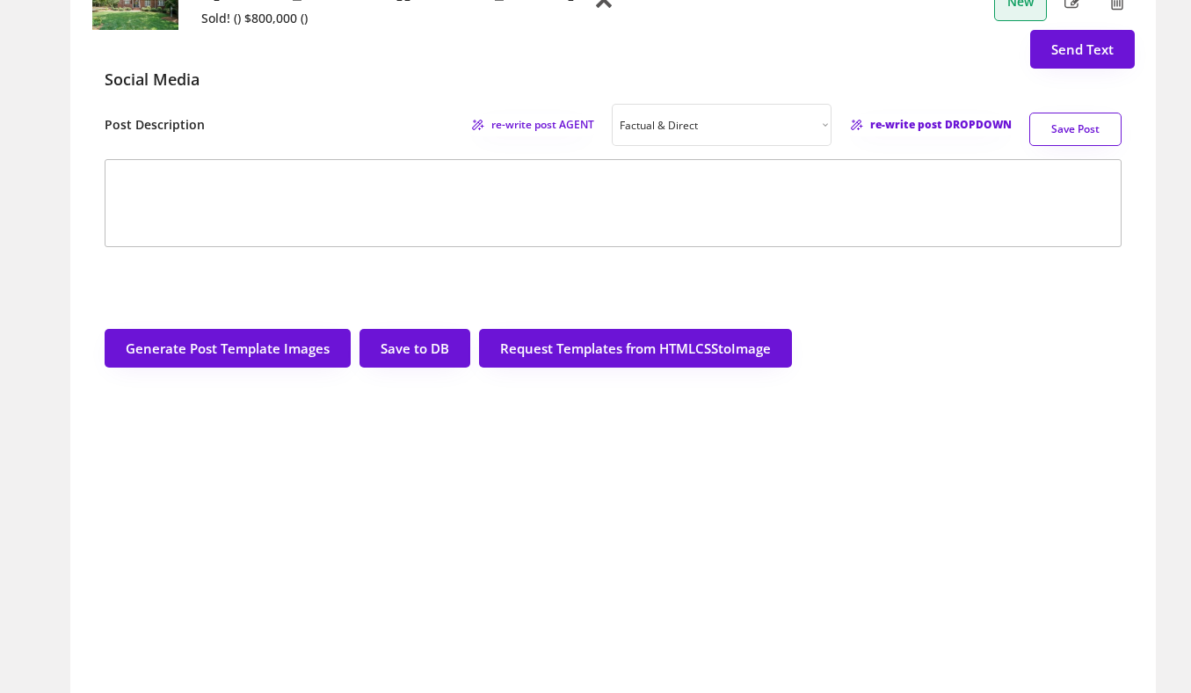
click at [896, 130] on span "re-write post DROPDOWN" at bounding box center [941, 125] width 142 height 11
type textarea "🎉 Congratulations to my wonderful buyers for closing on this lovely home in Gar…"
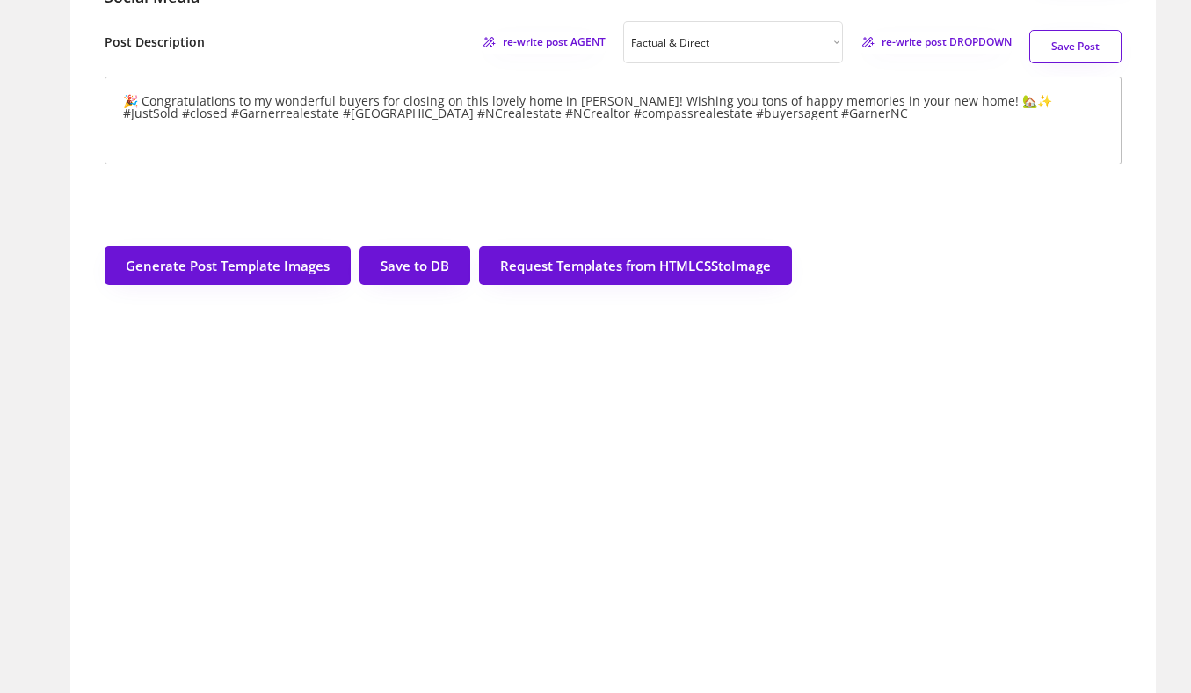
scroll to position [293, 0]
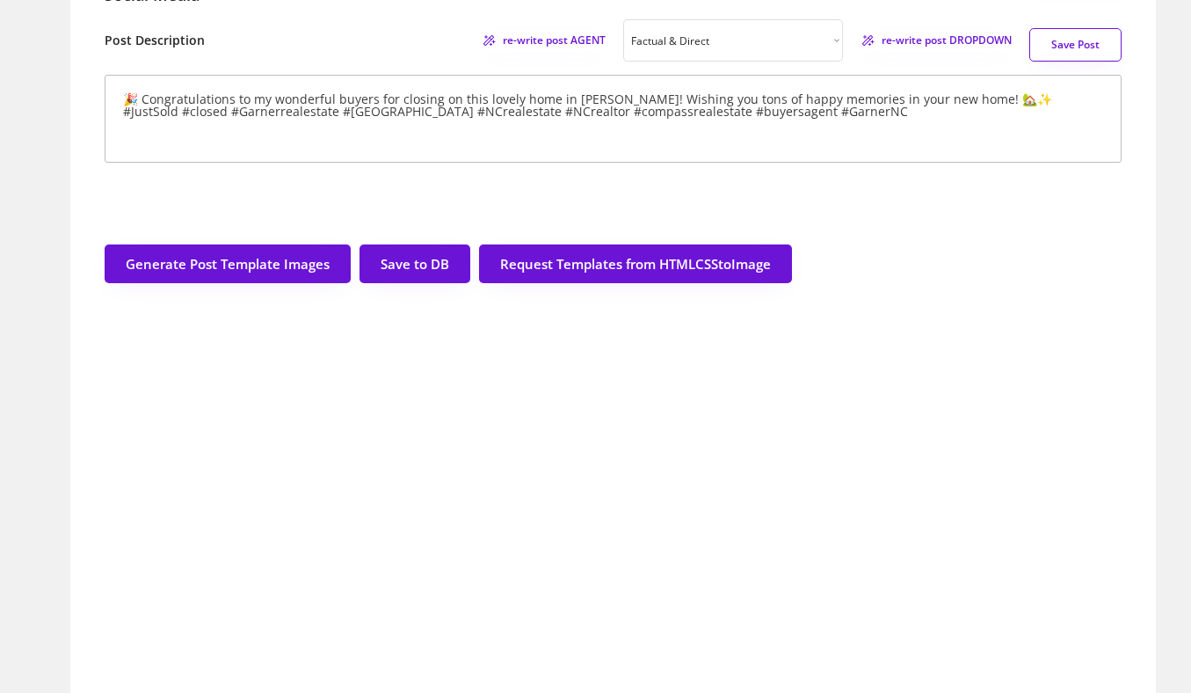
click at [1031, 62] on button "Save Post" at bounding box center [1075, 44] width 92 height 33
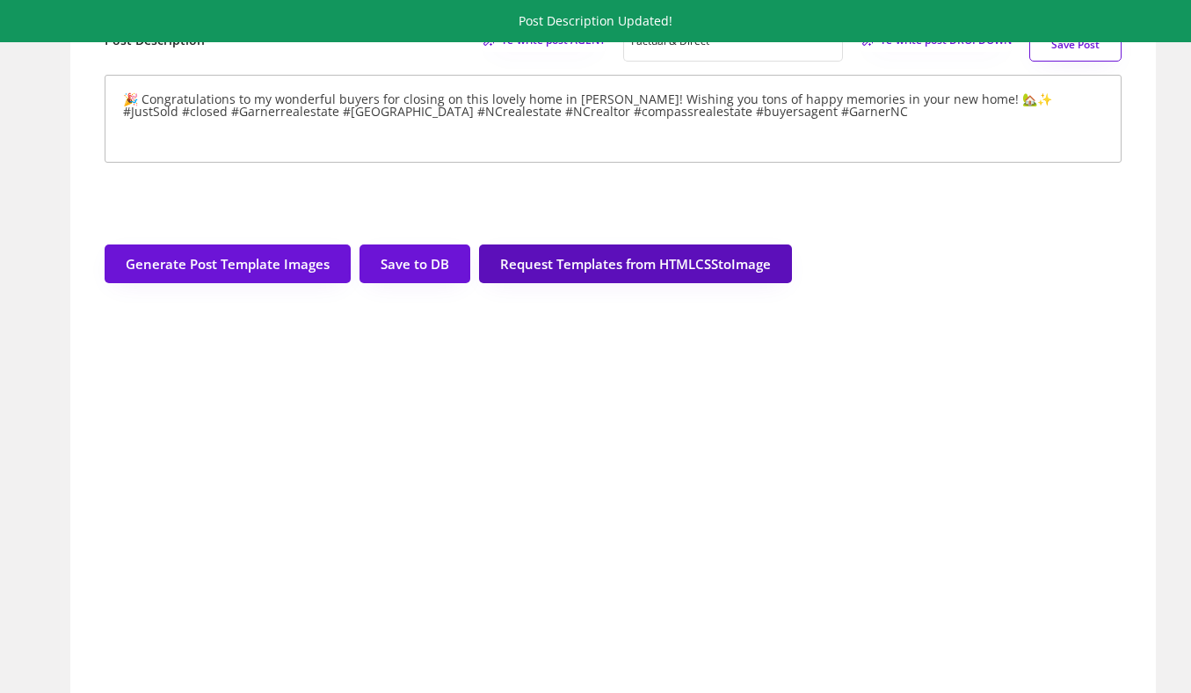
click at [614, 283] on button "Request Templates from HTMLCSStoImage" at bounding box center [635, 263] width 313 height 39
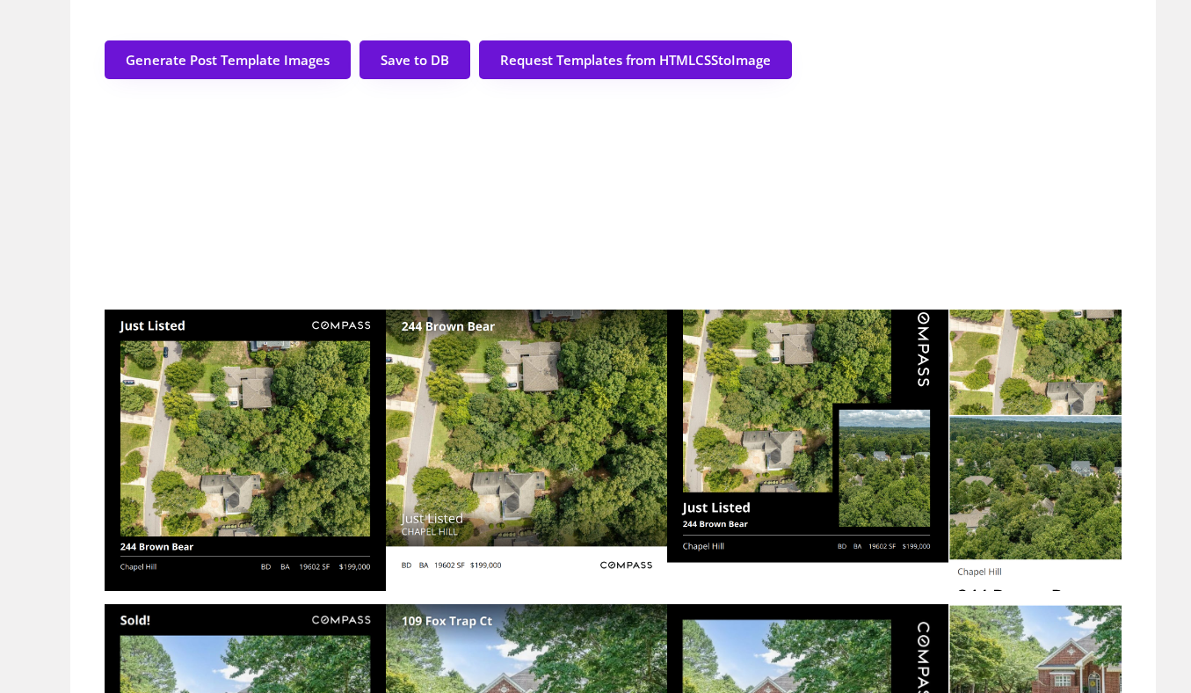
scroll to position [0, 0]
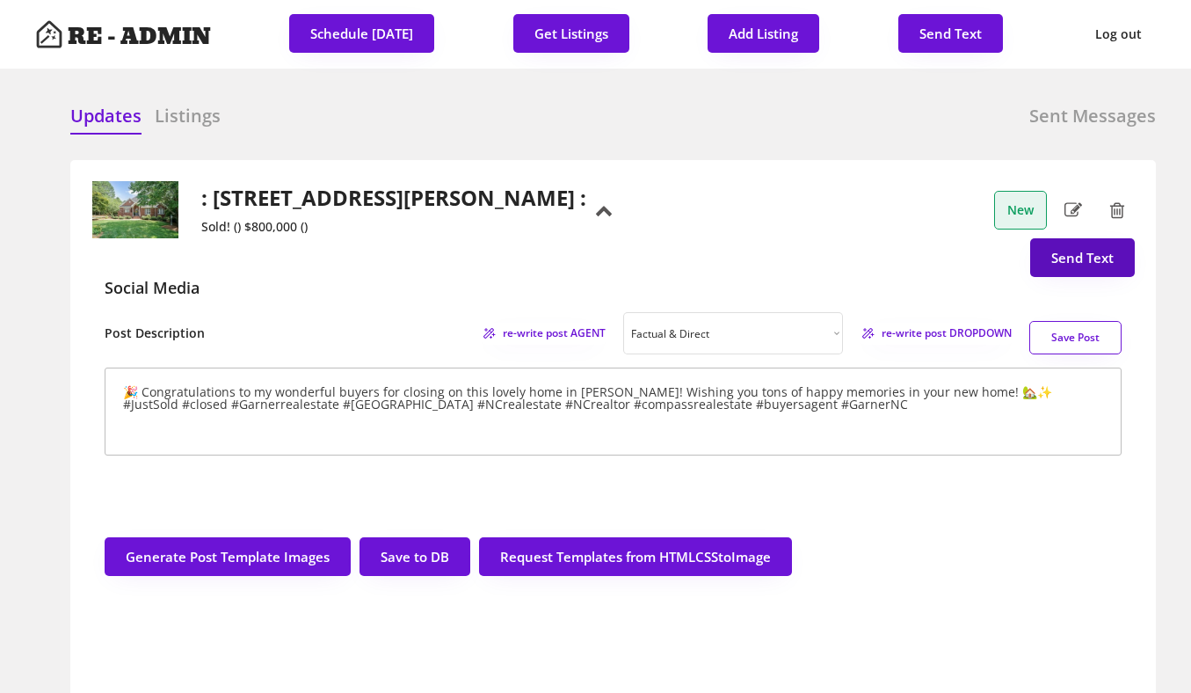
click at [1090, 277] on button "Send Text" at bounding box center [1082, 257] width 105 height 39
select select "raleigh"
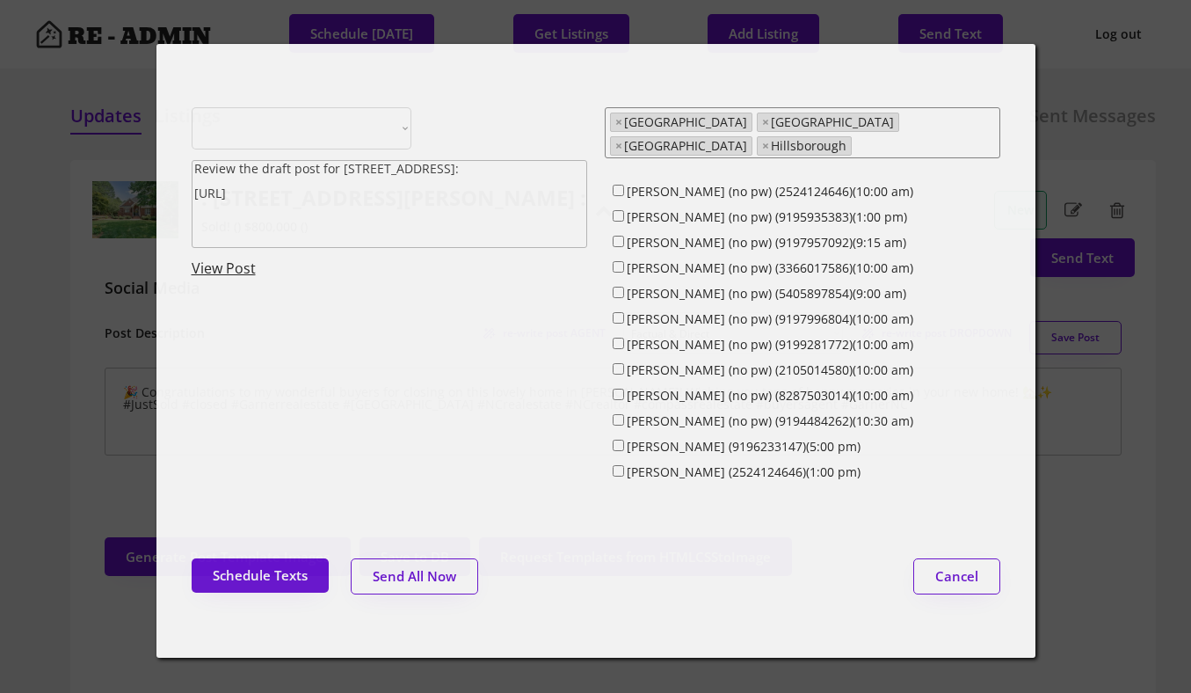
select select ""1348695171700984260__LOOKUP__1743599703321x142788062077753970""
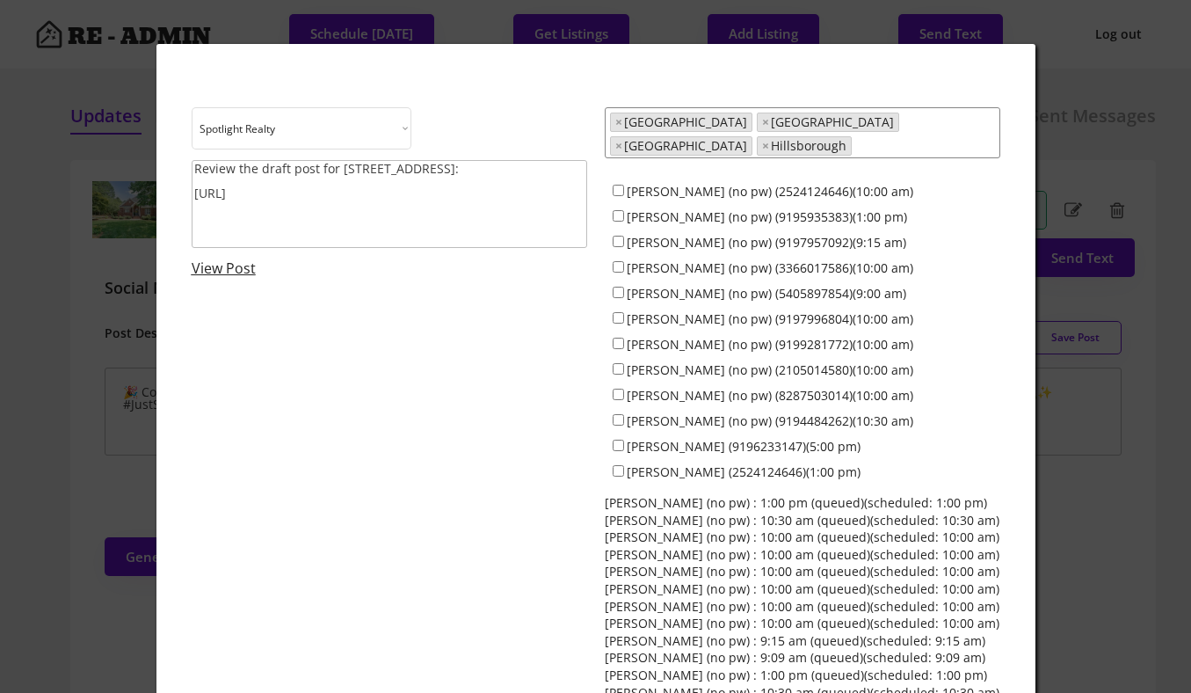
click at [210, 267] on link "View Post" at bounding box center [224, 267] width 64 height 19
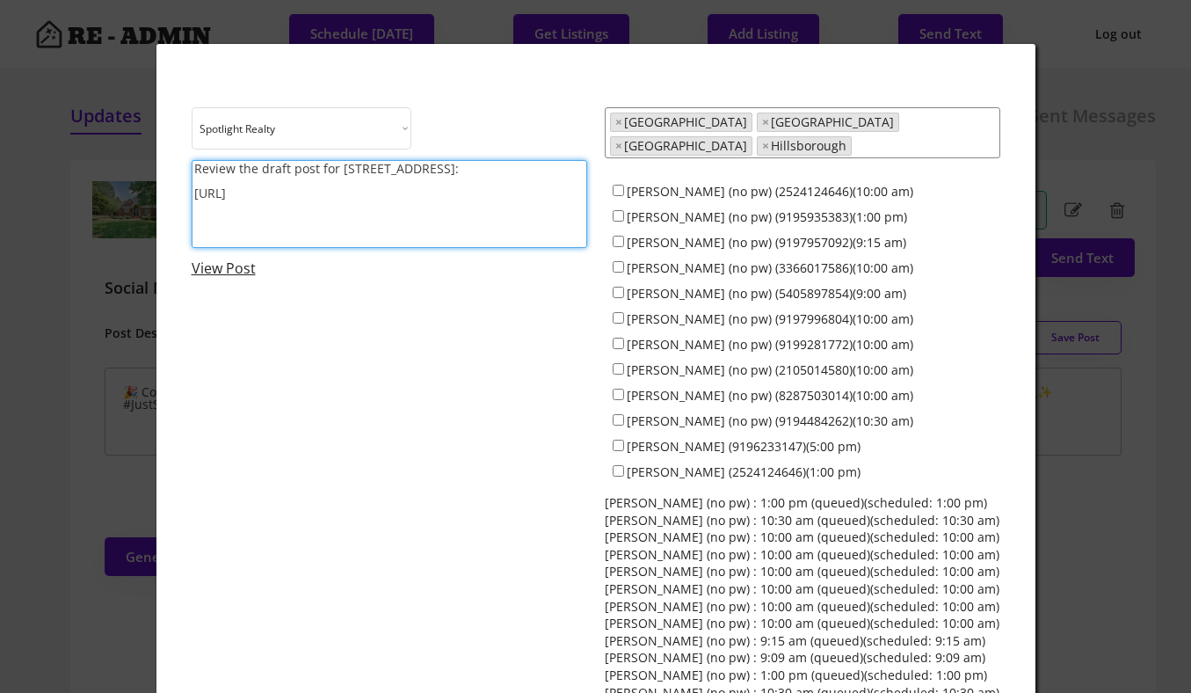
drag, startPoint x: 538, startPoint y: 168, endPoint x: 430, endPoint y: 171, distance: 108.2
click at [430, 171] on textarea "Review the draft post for 109 Fox Trap Ct, Garner, NC, 27529: https://revealest…" at bounding box center [390, 204] width 396 height 88
drag, startPoint x: 335, startPoint y: 170, endPoint x: 128, endPoint y: 163, distance: 206.7
click at [128, 163] on body "RE - ADMIN Schedule Sunday Get Listings Add Listing Send Text Log out Updates L…" at bounding box center [595, 346] width 1191 height 693
type textarea "Colin, congrats on closing on 109 Fox Trap Ct! Consider posting about it: https…"
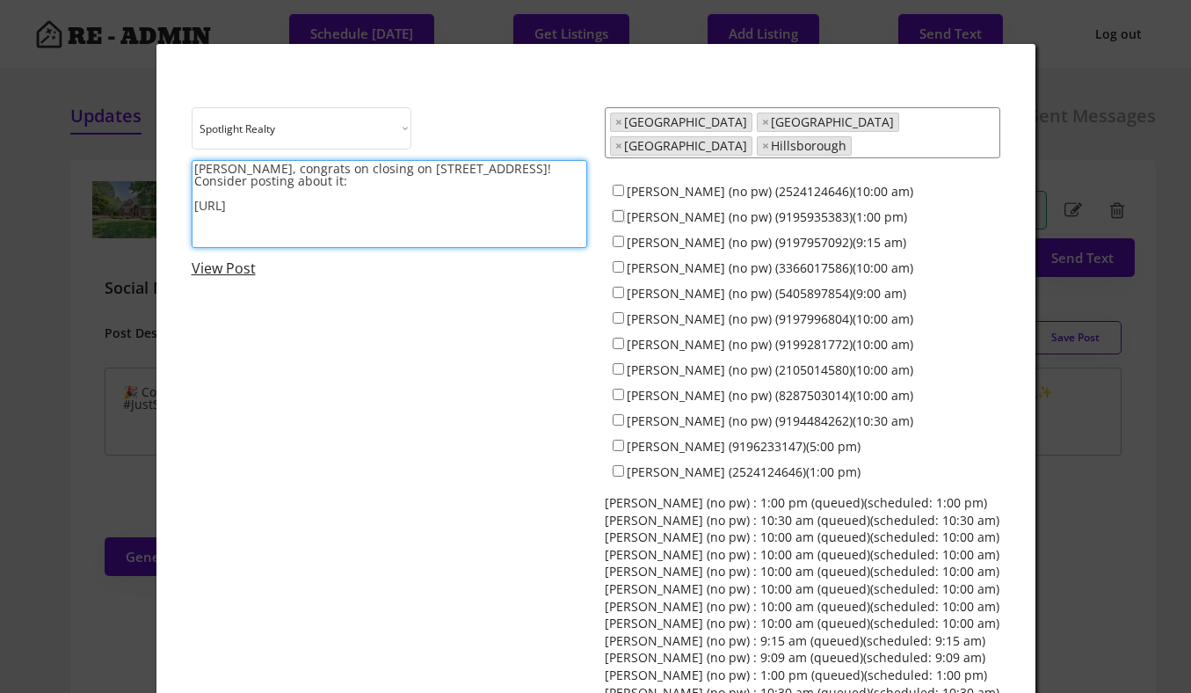
click at [616, 210] on input "Colin Anderson (no pw) (9195935383)(1:00 pm)" at bounding box center [618, 215] width 11 height 11
checkbox input "true"
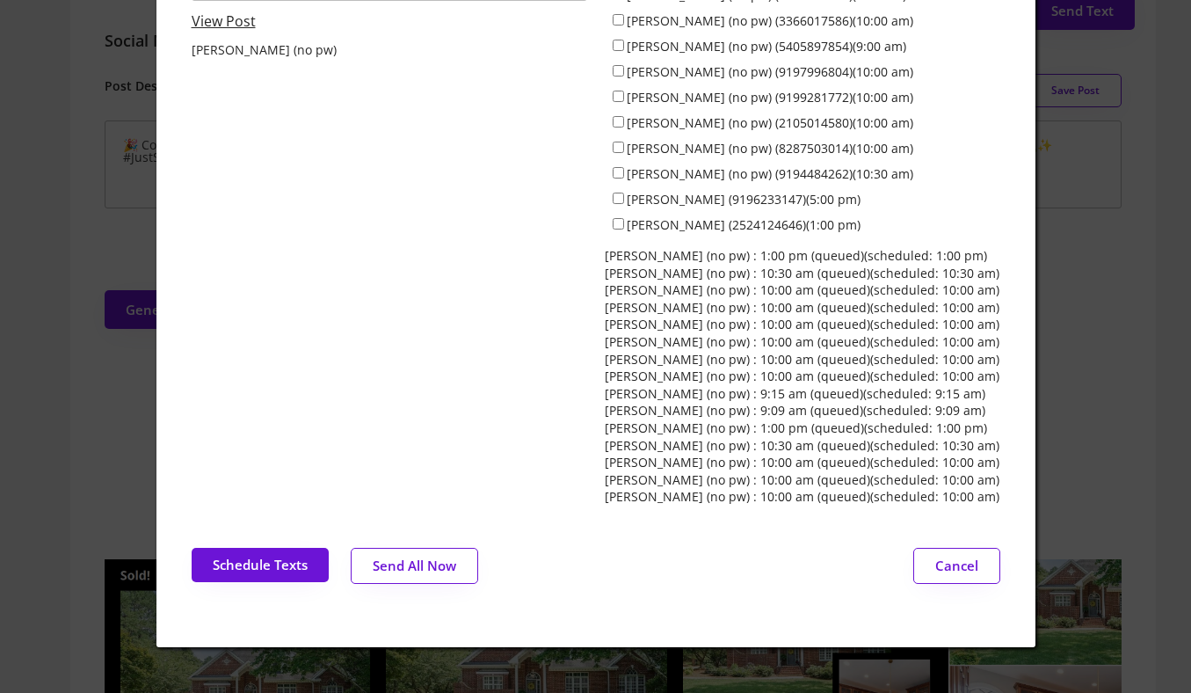
scroll to position [251, 0]
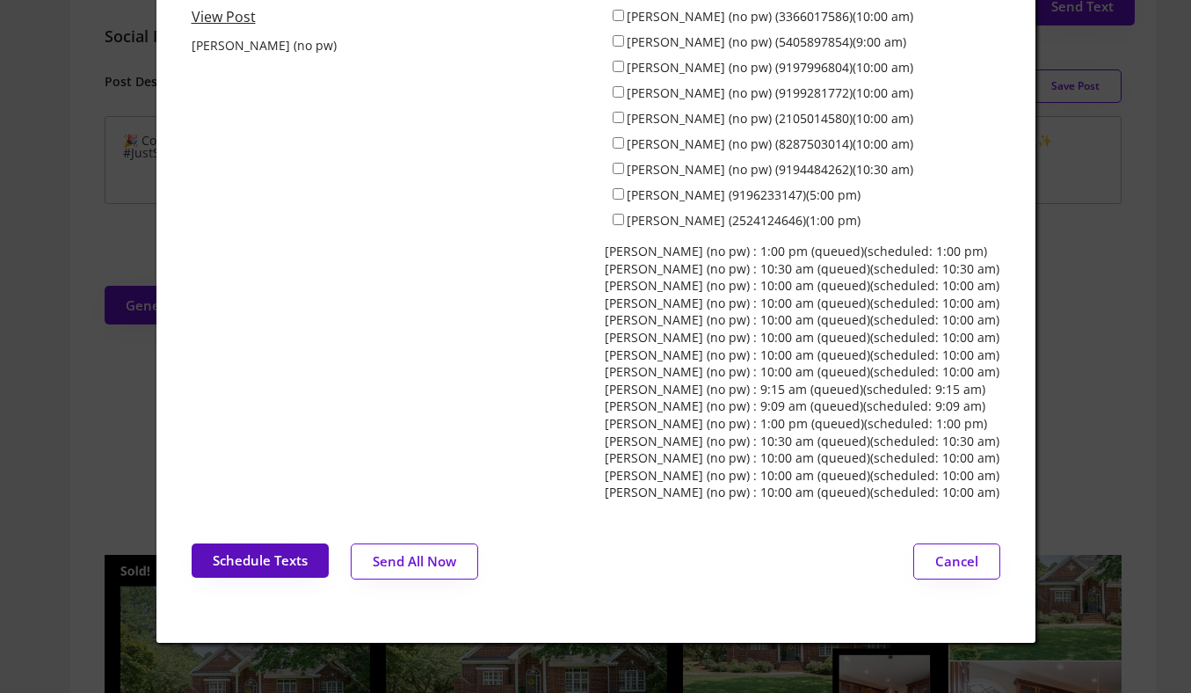
click at [259, 548] on button "Schedule Texts" at bounding box center [260, 560] width 137 height 34
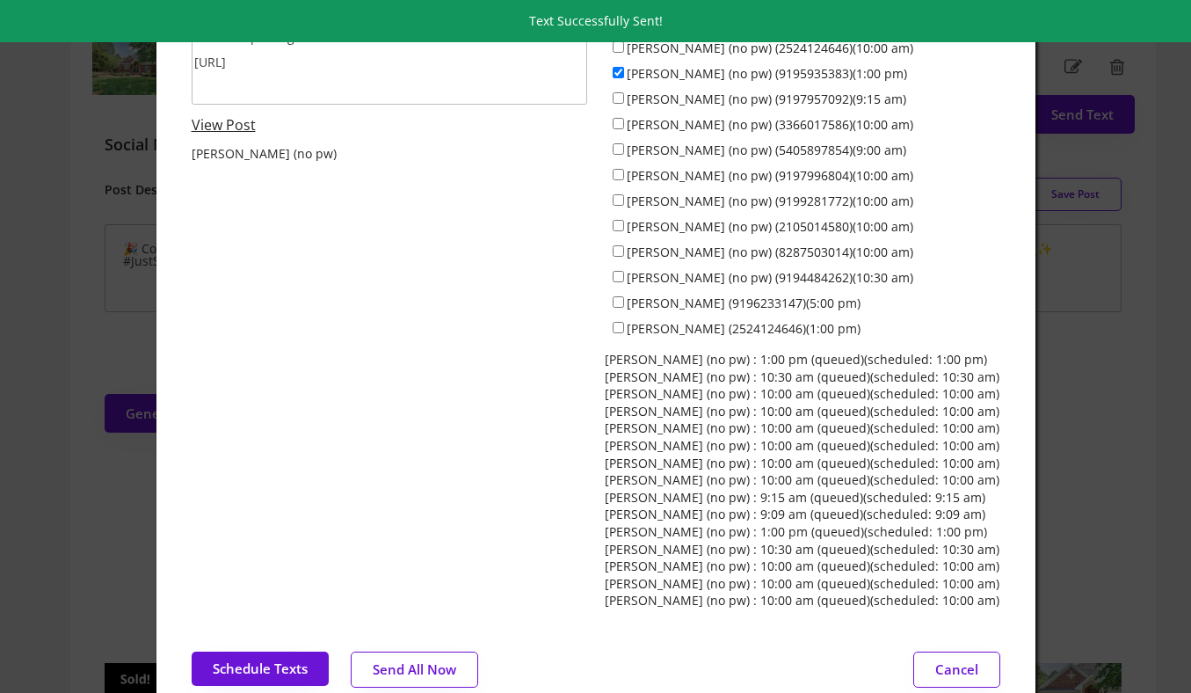
scroll to position [0, 0]
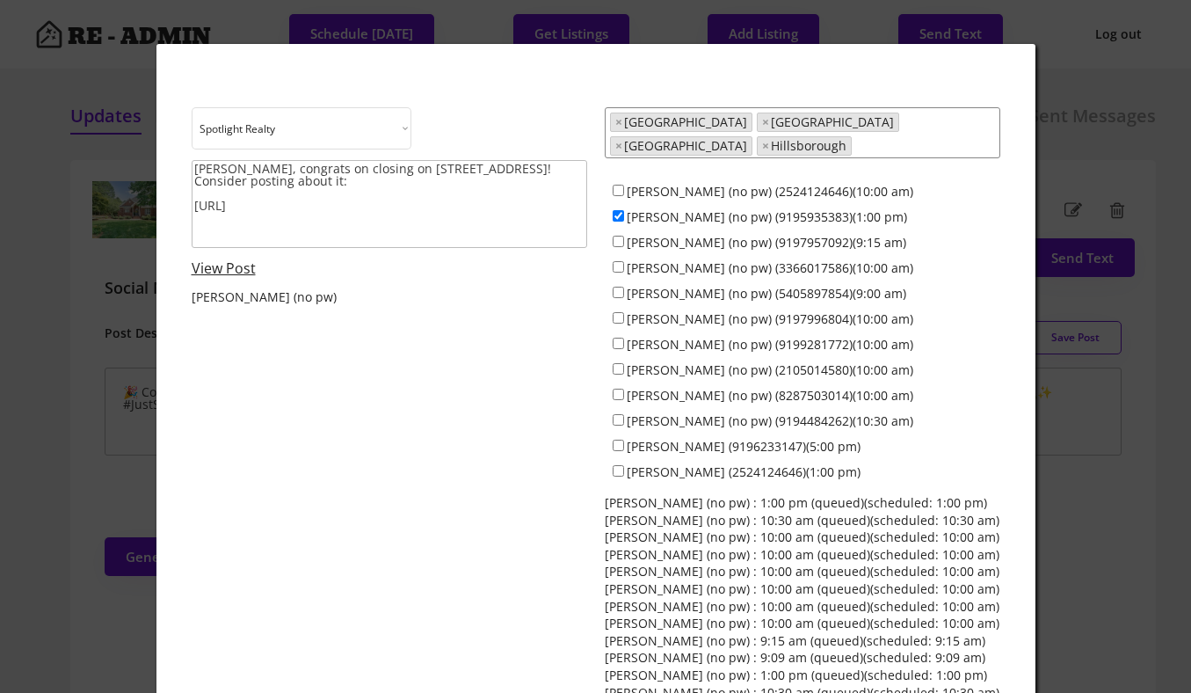
click at [315, 214] on textarea "Colin, congrats on closing on 109 Fox Trap Ct! Consider posting about it: https…" at bounding box center [390, 204] width 396 height 88
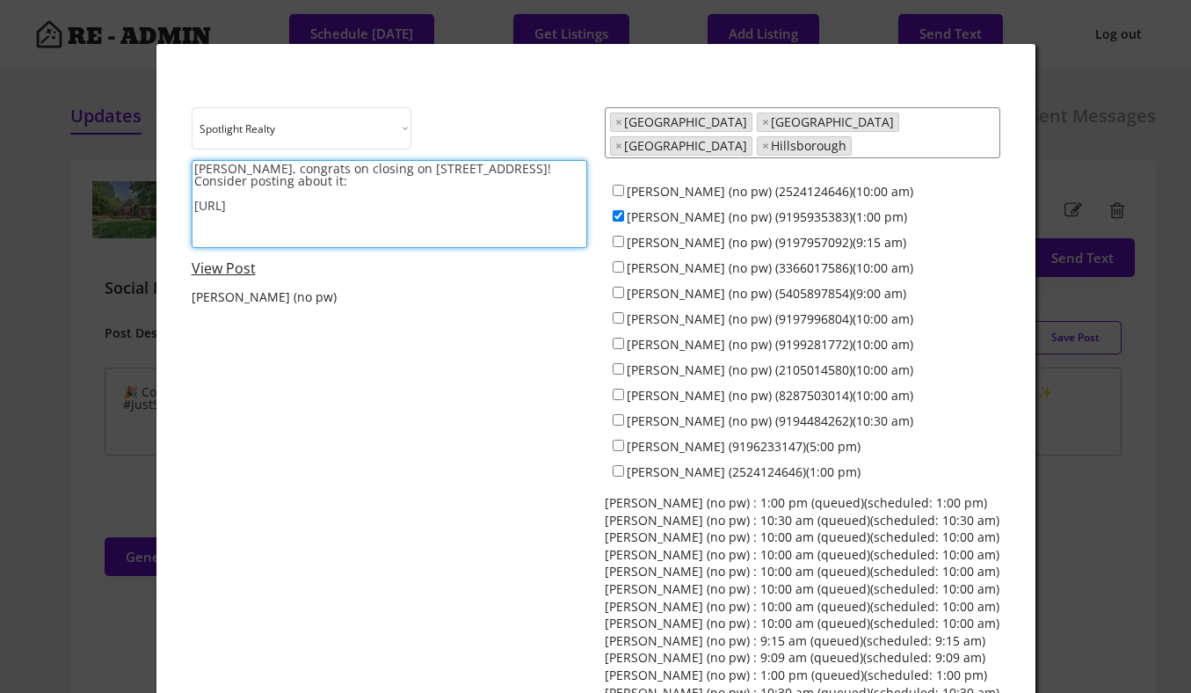
click at [274, 217] on textarea "Colin, congrats on closing on 109 Fox Trap Ct! Consider posting about it: https…" at bounding box center [390, 204] width 396 height 88
paste textarea "🍔🎶 Hope your weekend was a good one! Whether you tried a new restaurant, visite…"
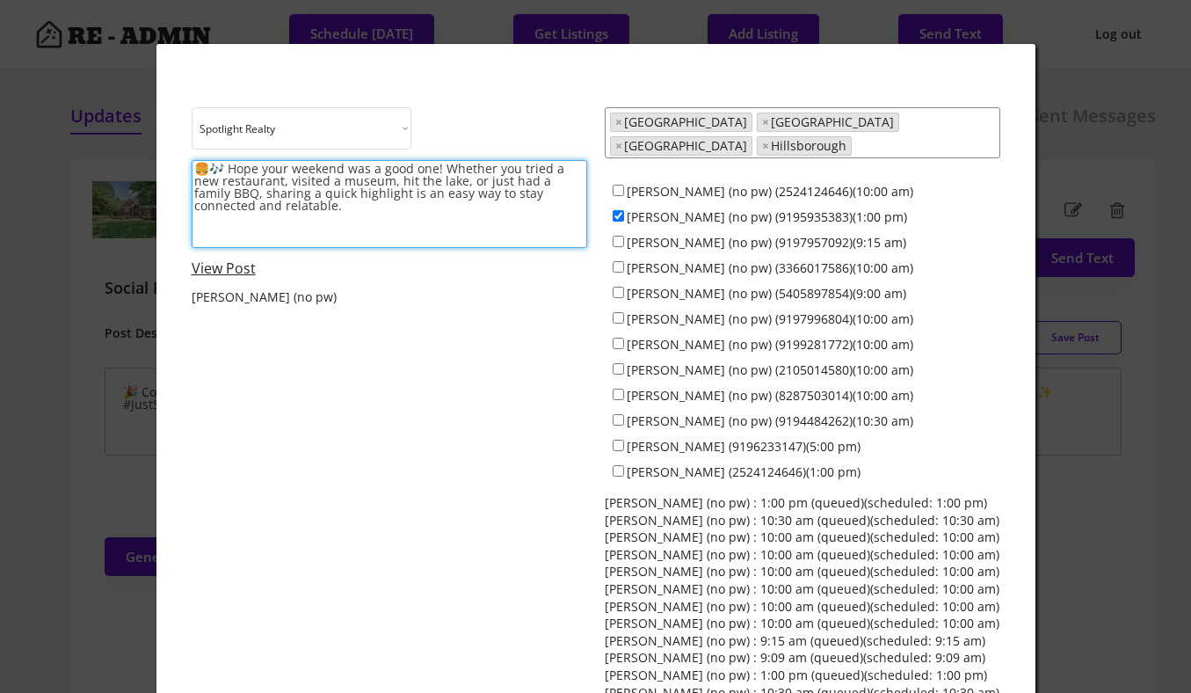
type textarea "🍔🎶 Hope your weekend was a good one! Whether you tried a new restaurant, visite…"
click at [381, 311] on div "Choose an option... Spotlight Realty Test Brokerage 🍔🎶 Hope your weekend was a …" at bounding box center [596, 429] width 809 height 645
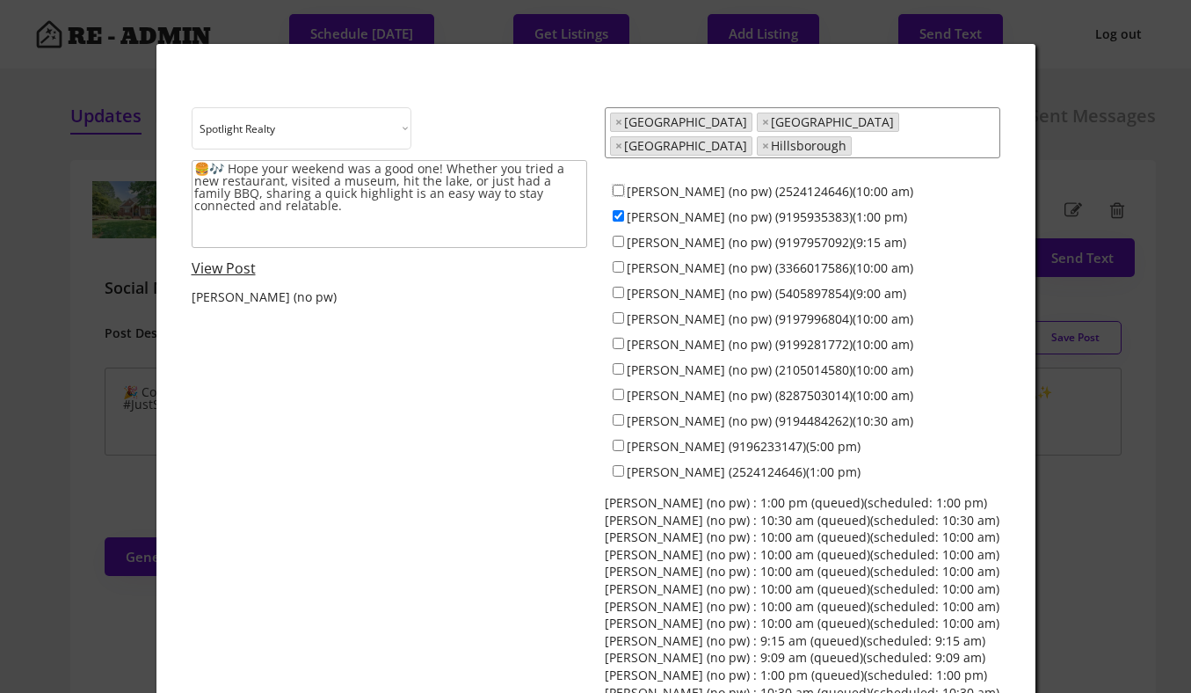
click at [619, 185] on input "Dave Wylie (no pw) (2524124646)(10:00 am)" at bounding box center [618, 190] width 11 height 11
checkbox input "true"
click at [617, 236] on input "Jeff Stevenson (no pw) (9197957092)(9:15 am)" at bounding box center [618, 241] width 11 height 11
checkbox input "true"
click at [616, 261] on input "Jamesia Purkett (no pw) (3366017586)(10:00 am)" at bounding box center [618, 266] width 11 height 11
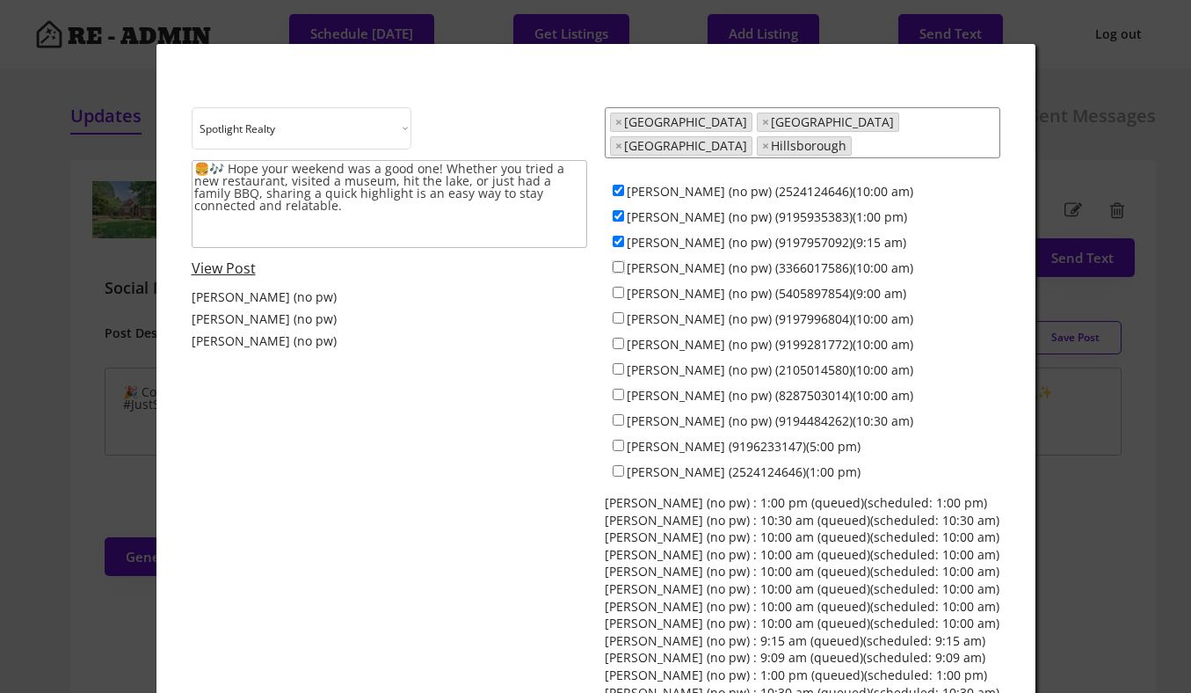
checkbox input "true"
click at [619, 236] on input "Jeff Stevenson (no pw) (9197957092)(9:15 am)" at bounding box center [618, 241] width 11 height 11
checkbox input "false"
click at [618, 312] on input "Maria Jamieson (no pw) (9197996804)(10:00 am)" at bounding box center [618, 317] width 11 height 11
checkbox input "true"
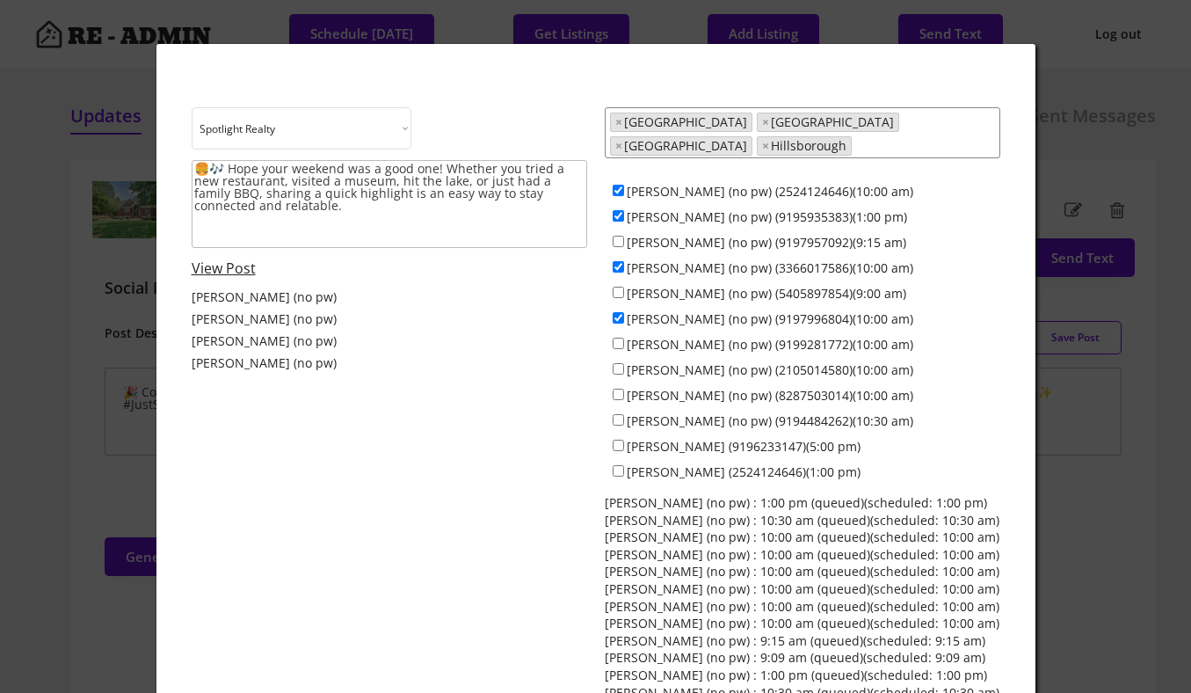
click at [618, 338] on div "Everett Stevenson (no pw) (9199281772)(10:00 am)" at bounding box center [803, 343] width 396 height 25
click at [621, 338] on input "Everett Stevenson (no pw) (9199281772)(10:00 am)" at bounding box center [618, 343] width 11 height 11
checkbox input "true"
click at [617, 365] on div "Francisco Huizar (no pw) (2105014580)(10:00 am)" at bounding box center [803, 368] width 396 height 25
click at [617, 363] on input "Francisco Huizar (no pw) (2105014580)(10:00 am)" at bounding box center [618, 368] width 11 height 11
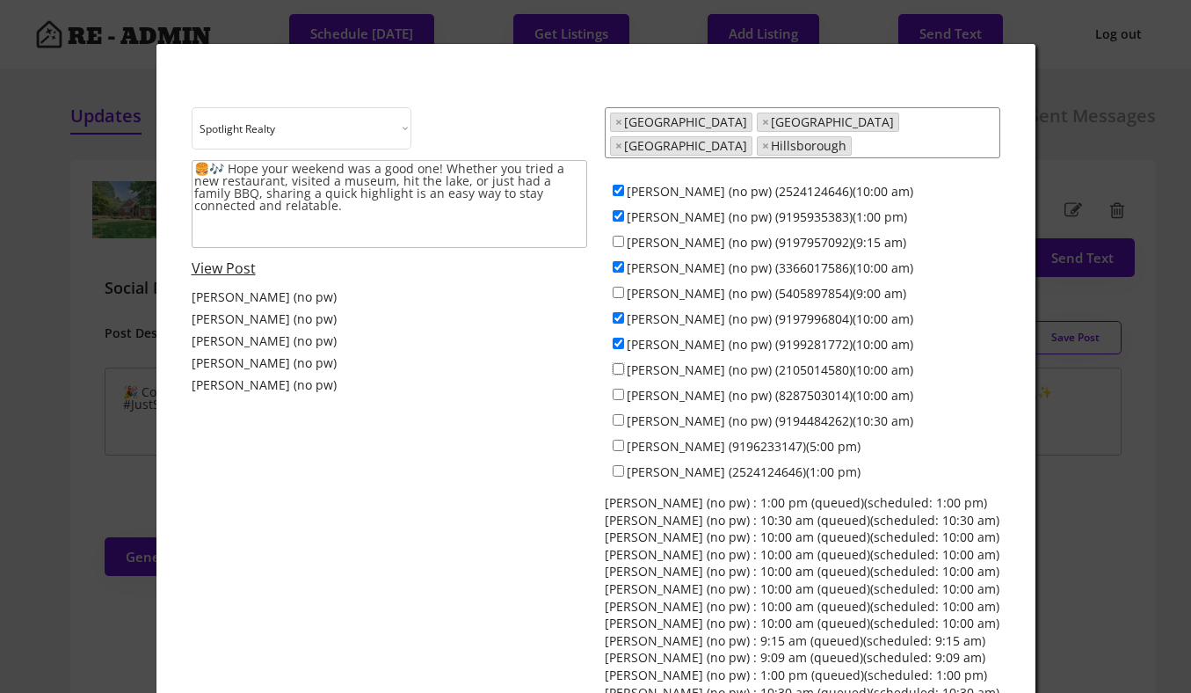
checkbox input "true"
click at [617, 389] on input "Anna Lee Ruppard (no pw) (8287503014)(10:00 am)" at bounding box center [618, 394] width 11 height 11
checkbox input "true"
click at [621, 414] on input "Ken Cannon (no pw) (9194484262)(10:30 am)" at bounding box center [618, 419] width 11 height 11
checkbox input "true"
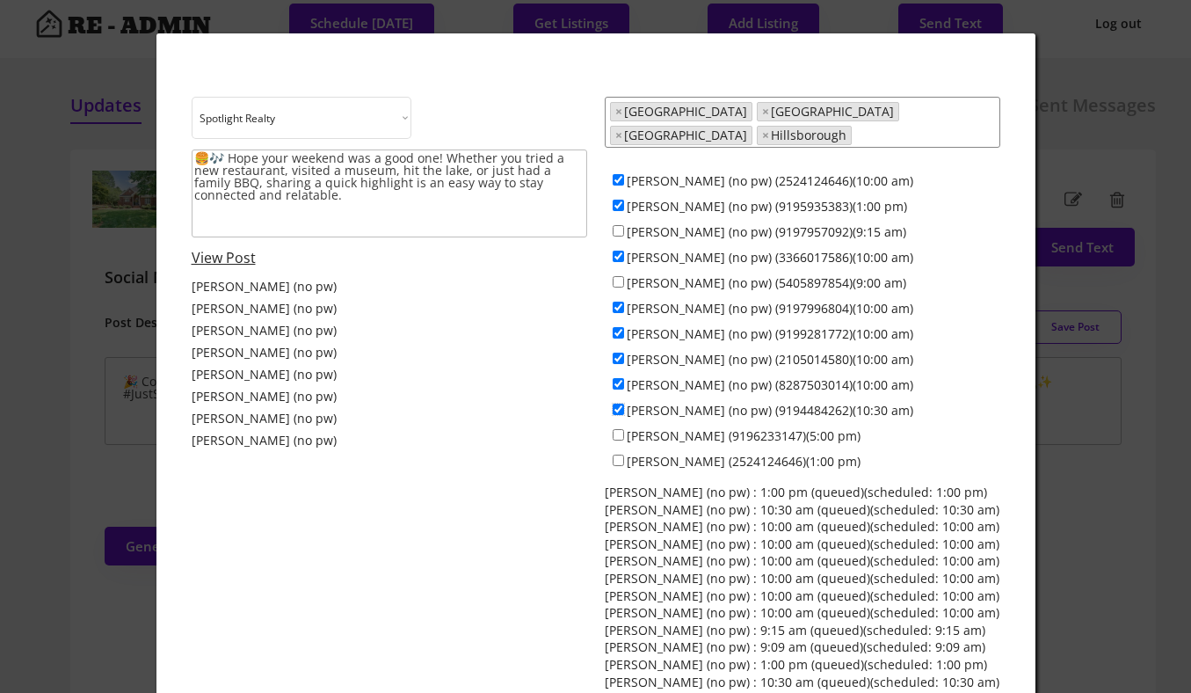
scroll to position [19, 0]
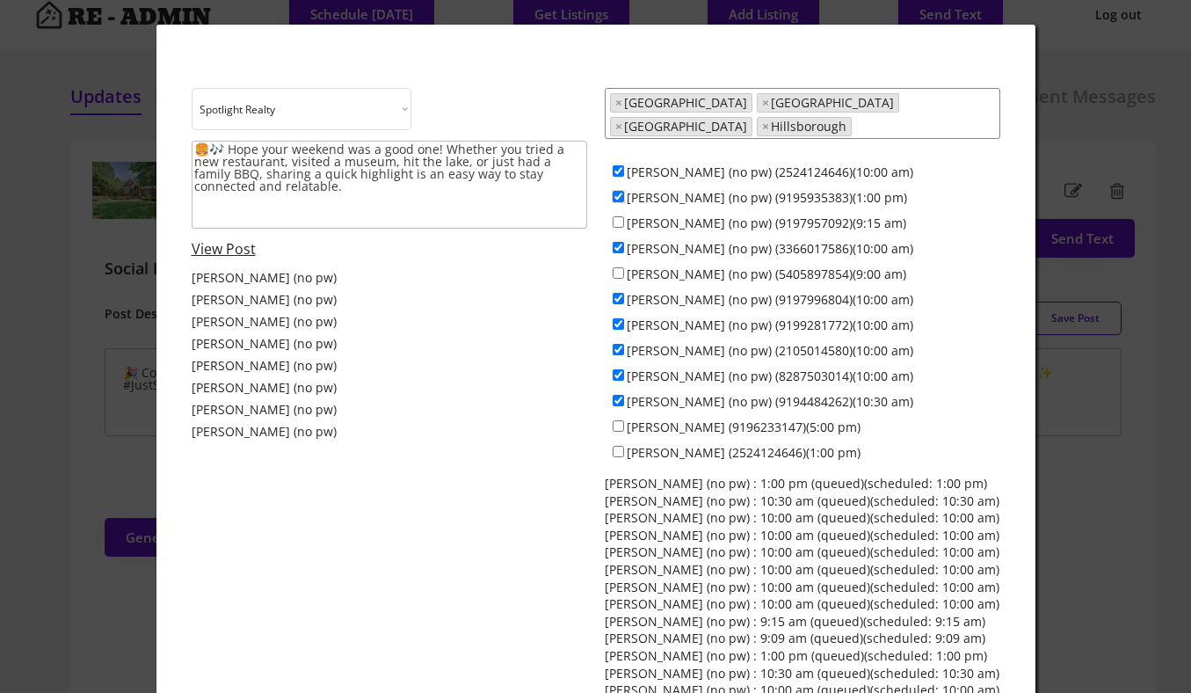
click at [618, 191] on input "Colin Anderson (no pw) (9195935383)(1:00 pm)" at bounding box center [618, 196] width 11 height 11
checkbox input "false"
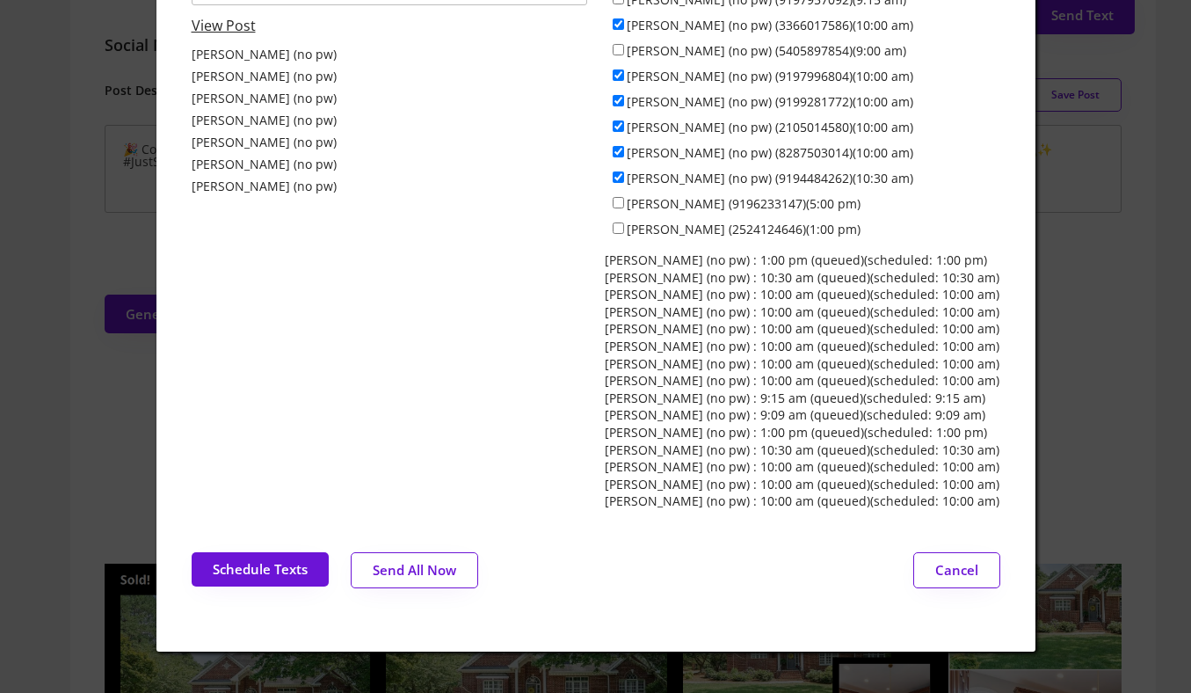
scroll to position [249, 0]
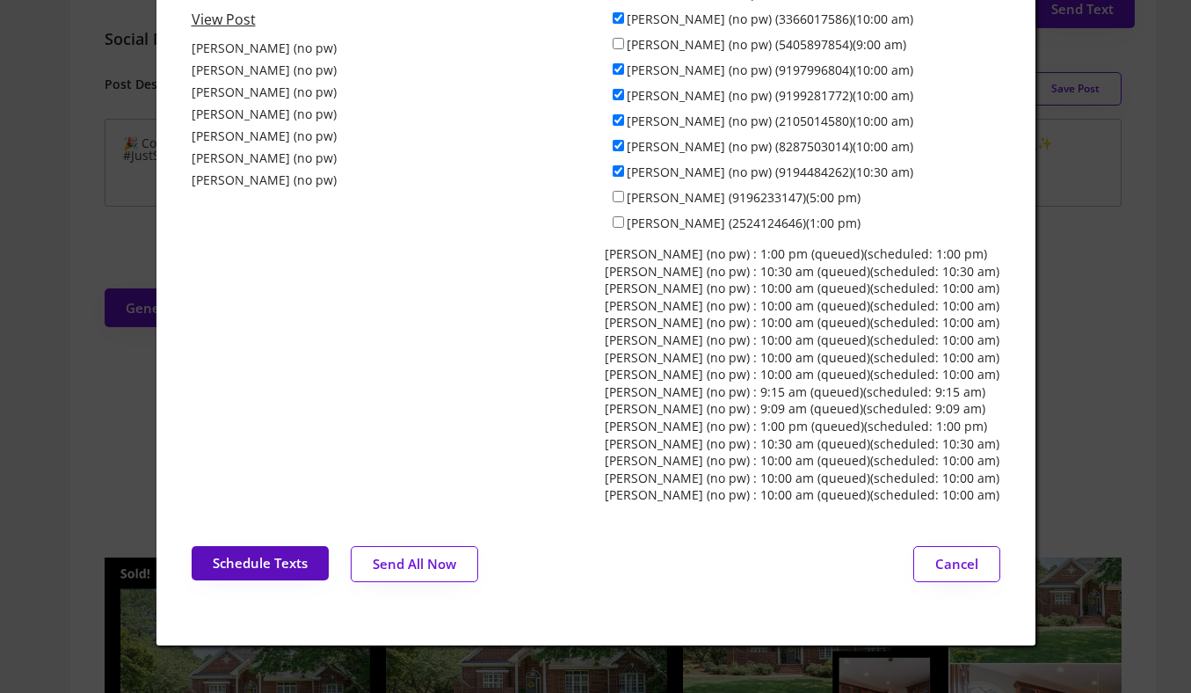
click at [294, 547] on button "Schedule Texts" at bounding box center [260, 563] width 137 height 34
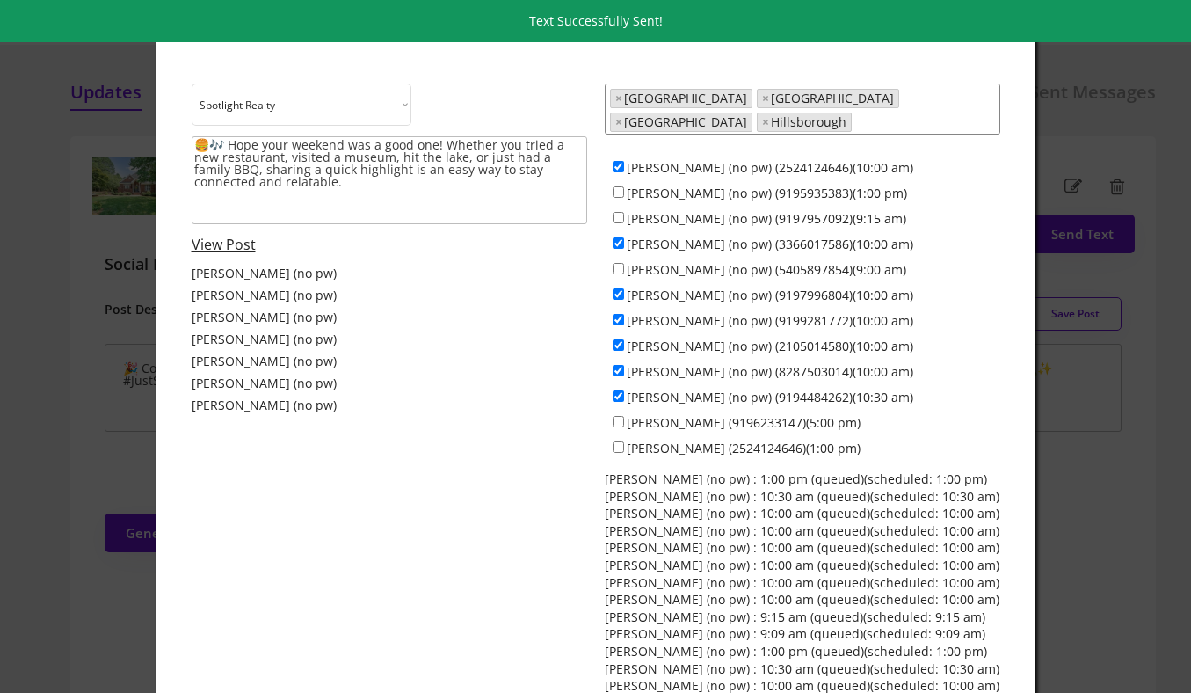
scroll to position [0, 0]
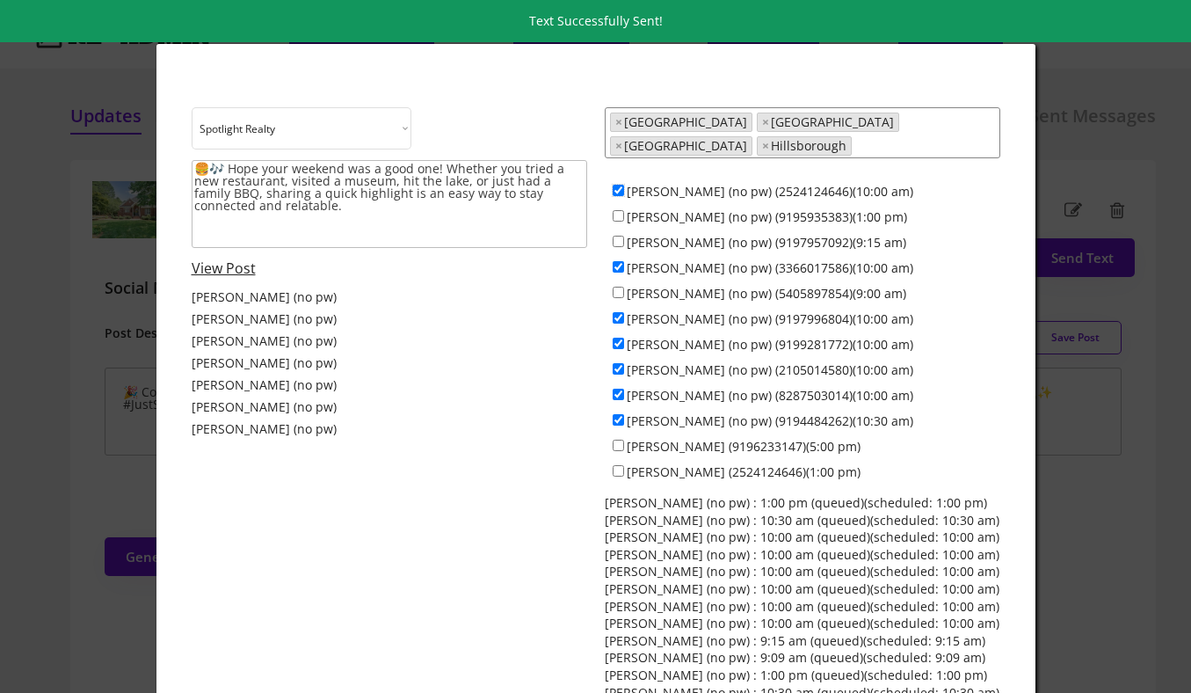
click at [620, 185] on input "Dave Wylie (no pw) (2524124646)(10:00 am)" at bounding box center [618, 190] width 11 height 11
checkbox input "false"
click at [620, 236] on input "Jeff Stevenson (no pw) (9197957092)(9:15 am)" at bounding box center [618, 241] width 11 height 11
checkbox input "true"
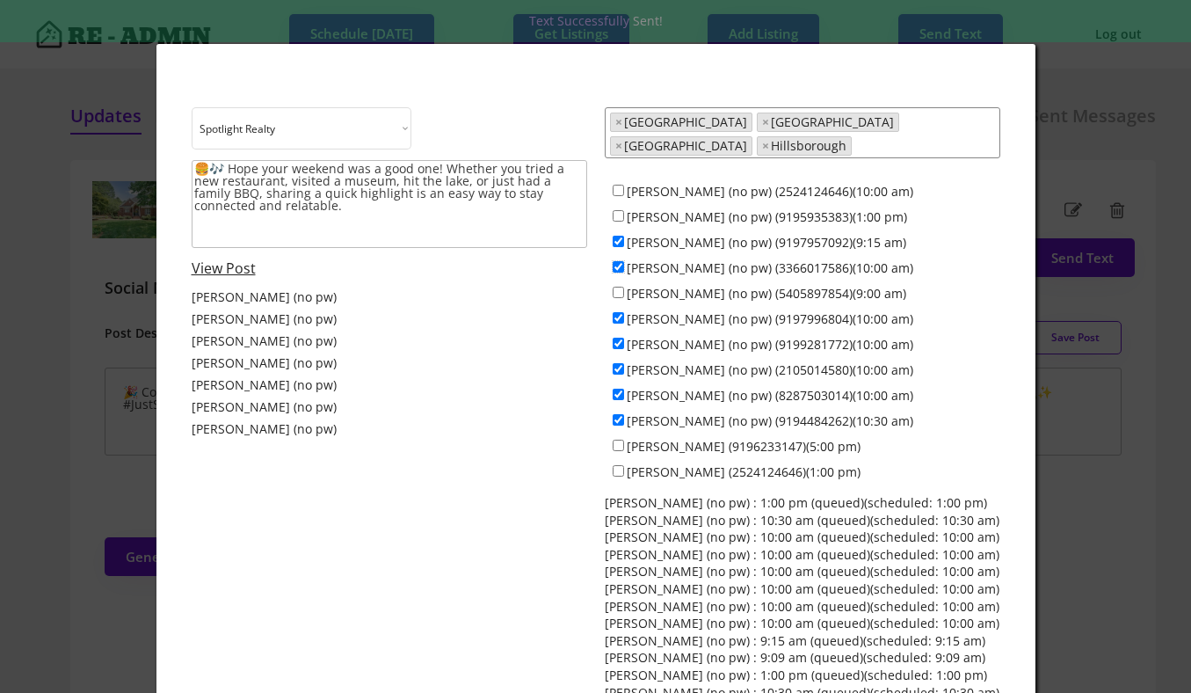
click at [620, 261] on input "Jamesia Purkett (no pw) (3366017586)(10:00 am)" at bounding box center [618, 266] width 11 height 11
checkbox input "false"
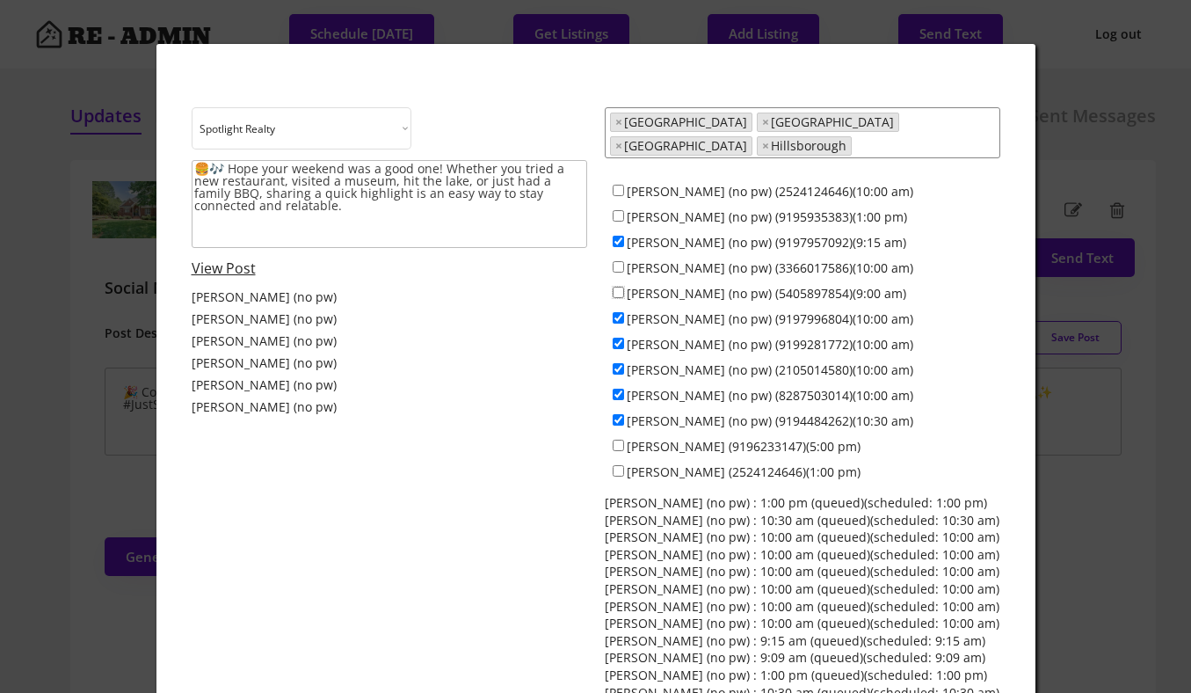
click at [620, 287] on input "Alex Bingham (no pw) (5405897854)(9:00 am)" at bounding box center [618, 292] width 11 height 11
checkbox input "true"
click at [617, 312] on input "Maria Jamieson (no pw) (9197996804)(10:00 am)" at bounding box center [618, 317] width 11 height 11
checkbox input "false"
click at [615, 338] on input "Everett Stevenson (no pw) (9199281772)(10:00 am)" at bounding box center [618, 343] width 11 height 11
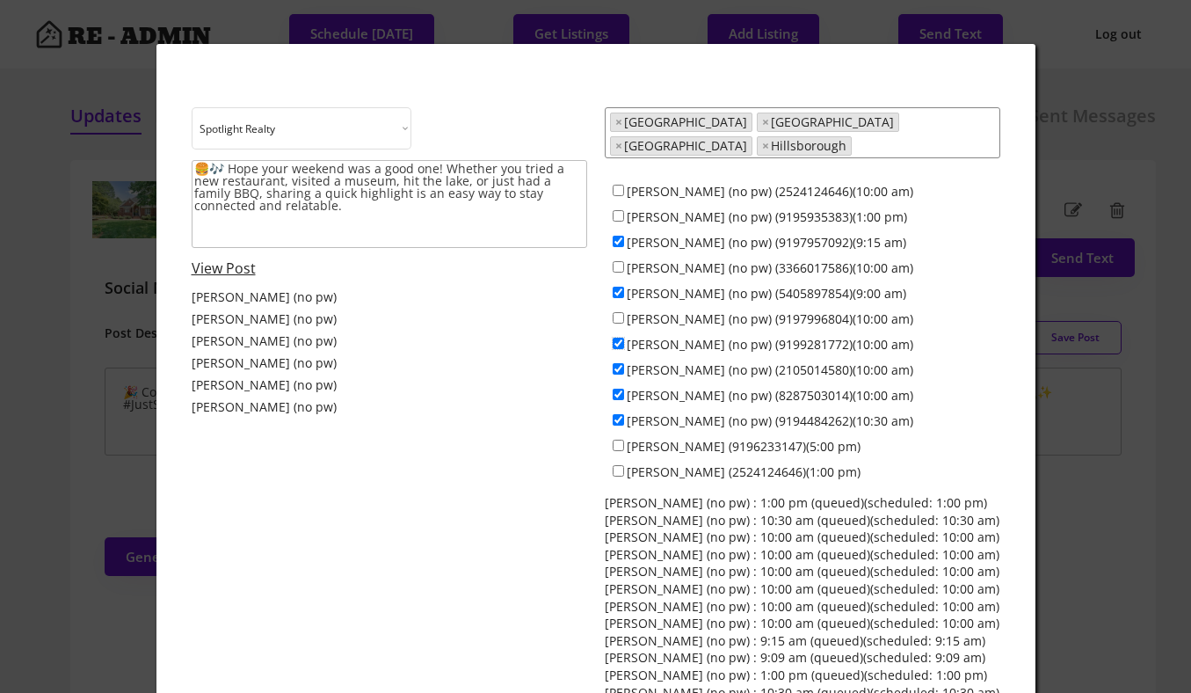
checkbox input "false"
click at [618, 363] on input "Francisco Huizar (no pw) (2105014580)(10:00 am)" at bounding box center [618, 368] width 11 height 11
checkbox input "false"
click at [617, 389] on input "Anna Lee Ruppard (no pw) (8287503014)(10:00 am)" at bounding box center [618, 394] width 11 height 11
checkbox input "false"
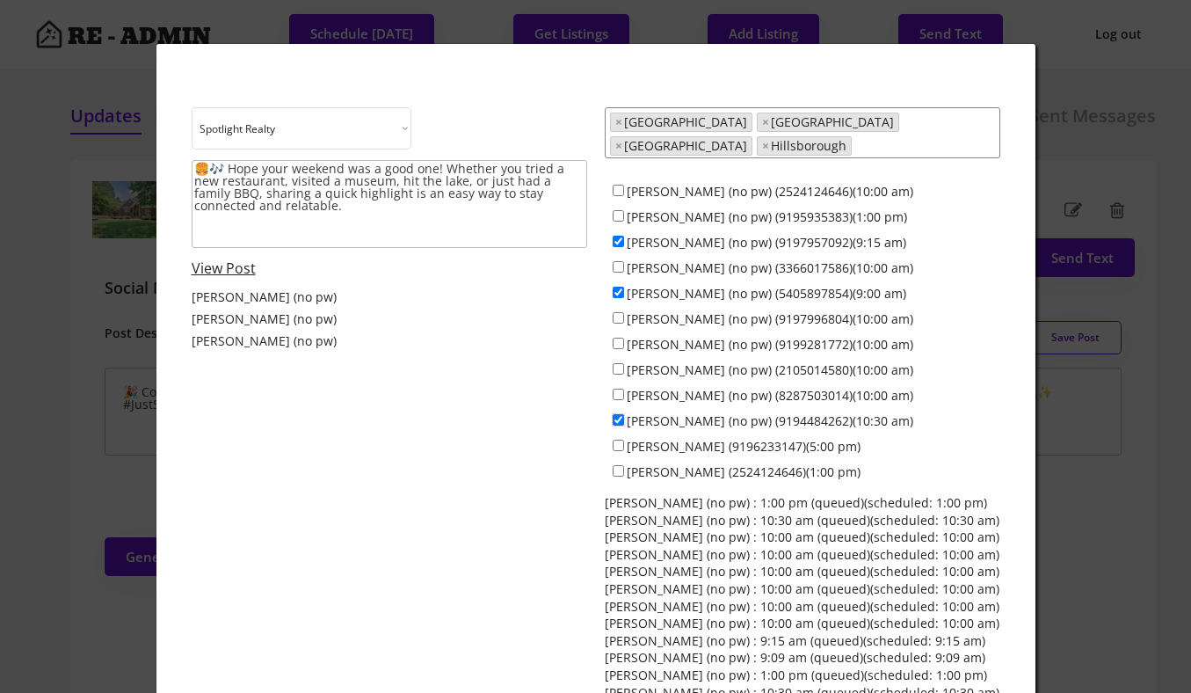
click at [617, 414] on input "Ken Cannon (no pw) (9194484262)(10:30 am)" at bounding box center [618, 419] width 11 height 11
checkbox input "false"
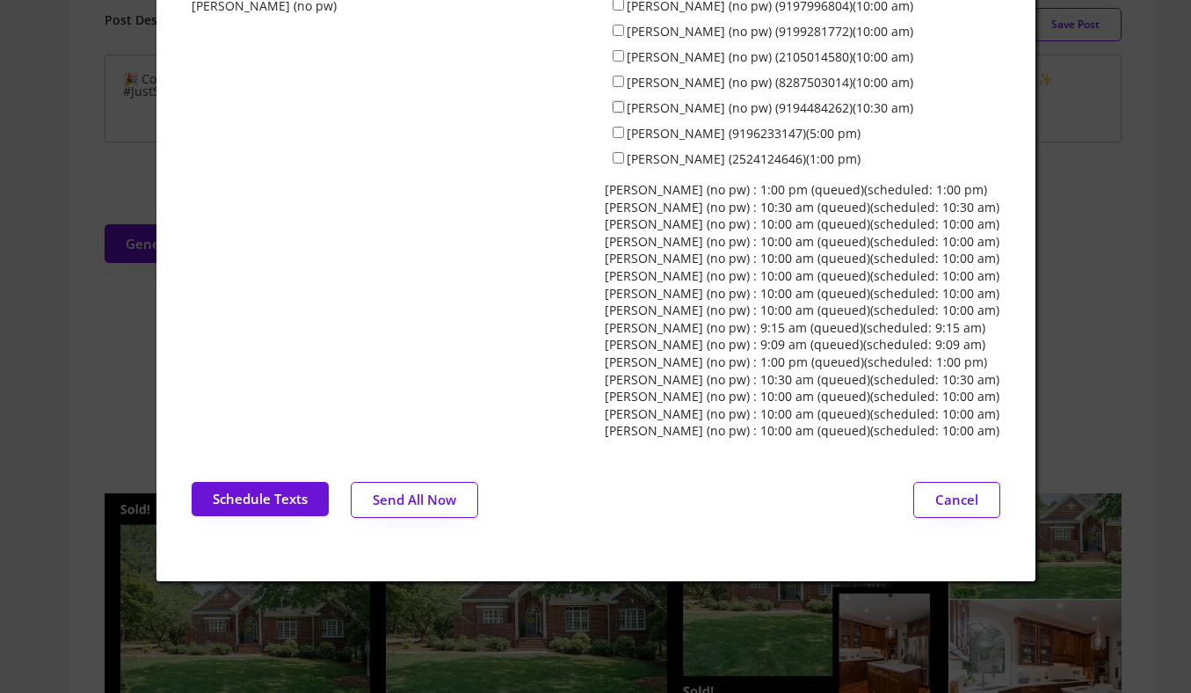
scroll to position [321, 0]
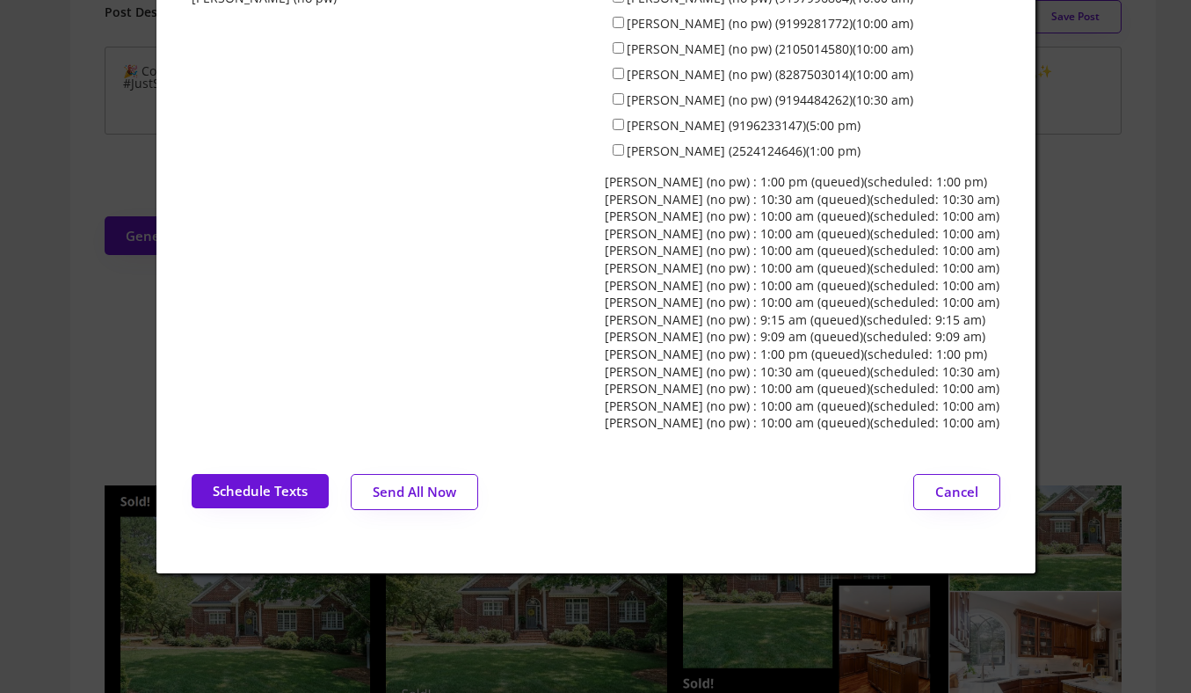
click at [403, 474] on button "Send All Now" at bounding box center [414, 492] width 127 height 36
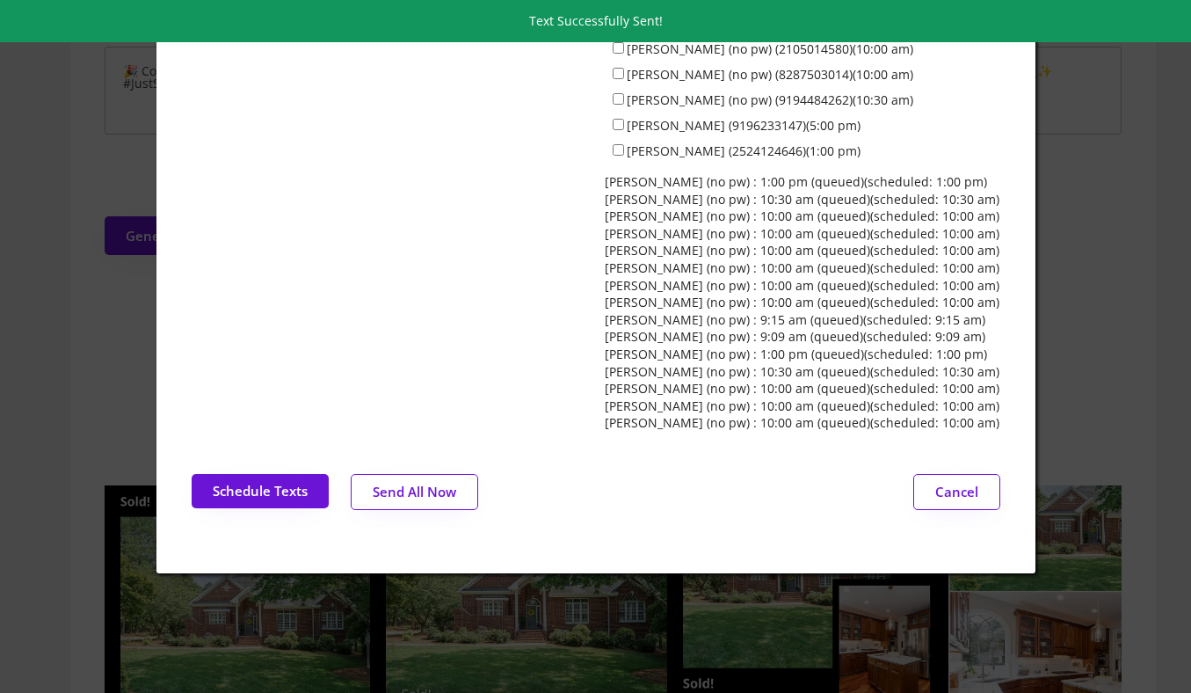
click at [62, 136] on div at bounding box center [595, 346] width 1191 height 693
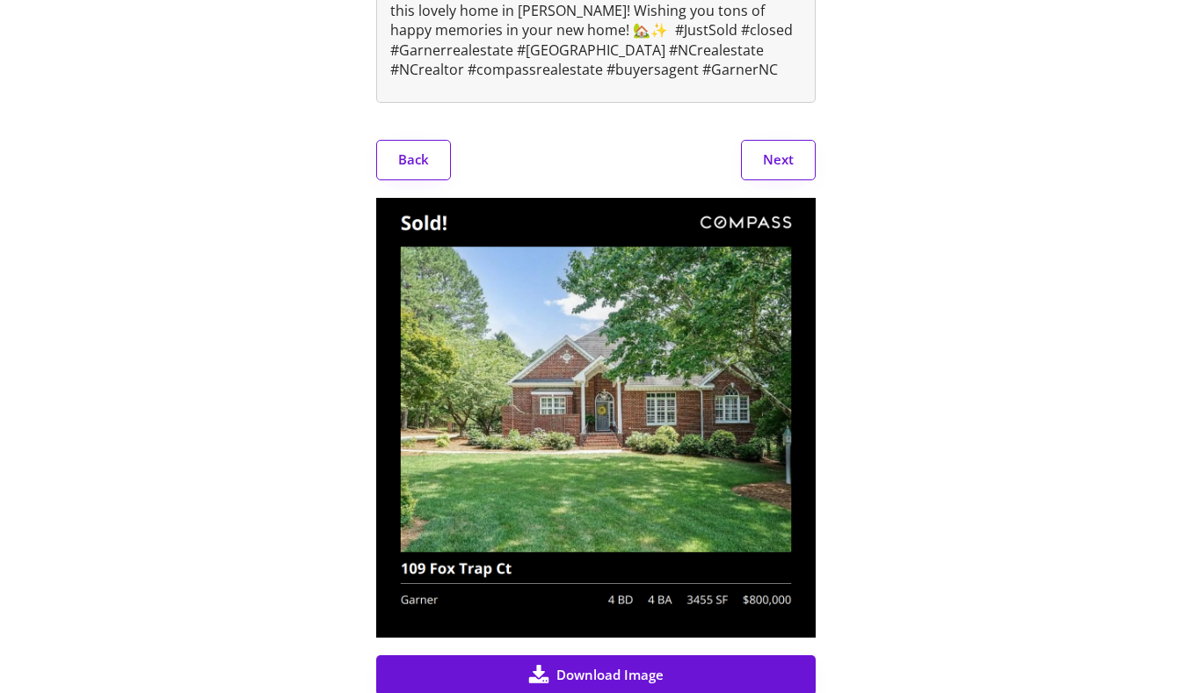
scroll to position [336, 0]
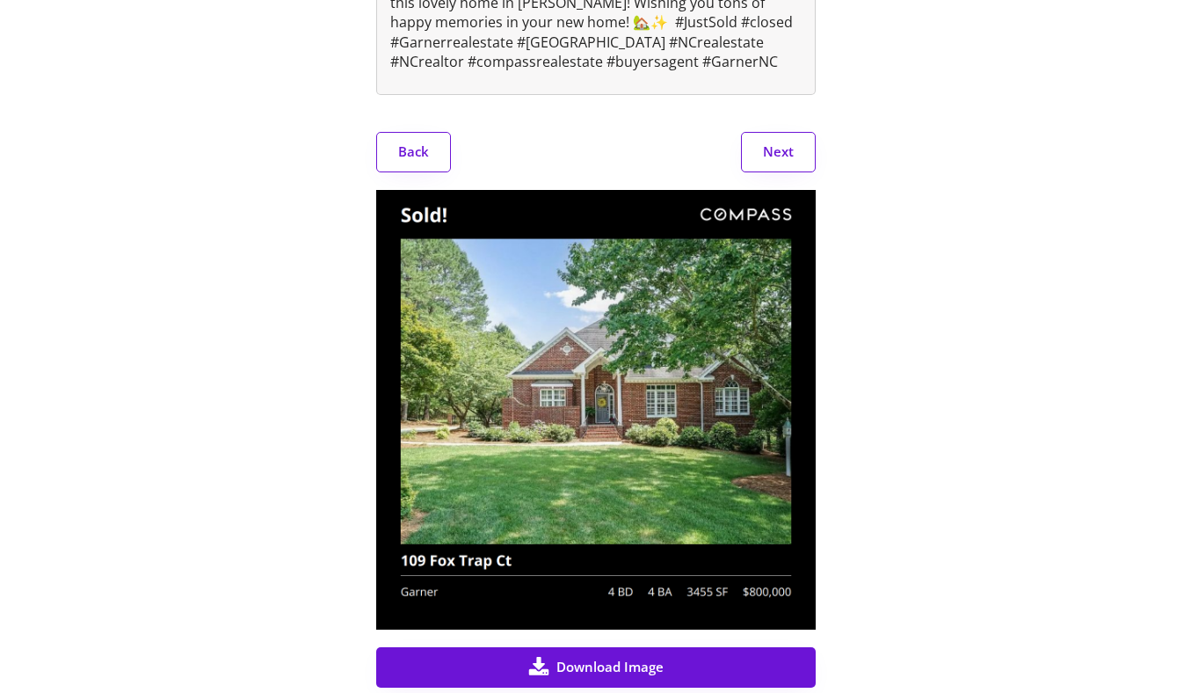
click at [729, 143] on div "Back Next" at bounding box center [595, 152] width 439 height 40
click at [780, 142] on button "Next" at bounding box center [778, 152] width 75 height 40
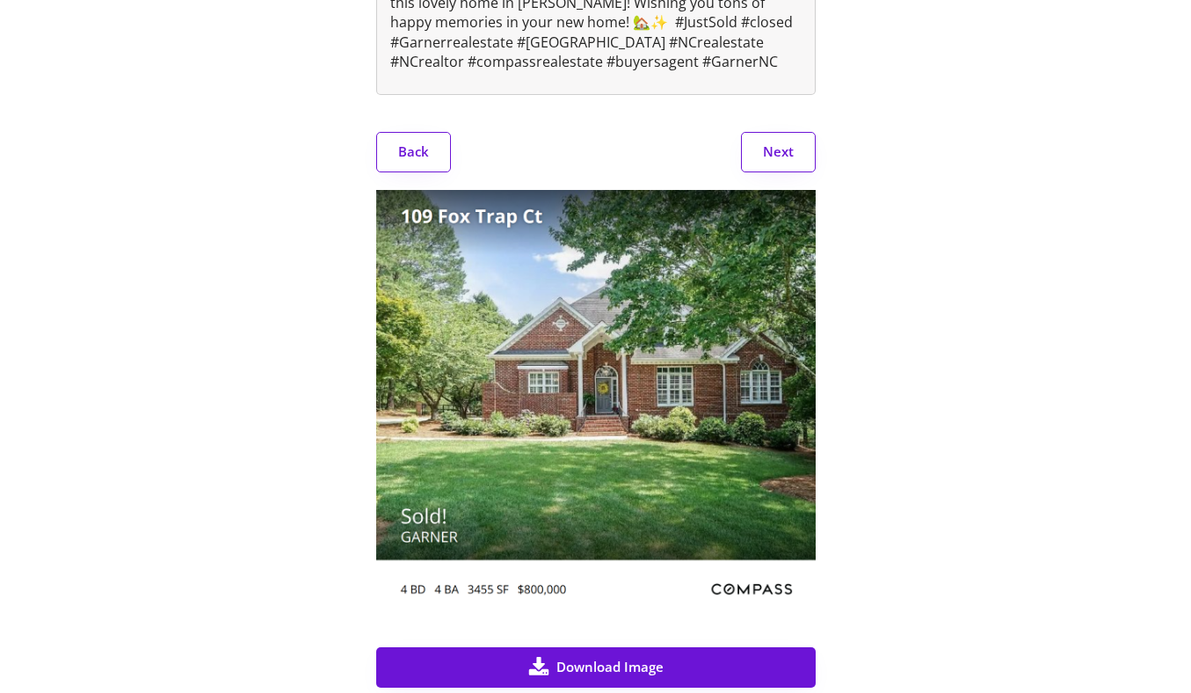
click at [776, 151] on button "Next" at bounding box center [778, 152] width 75 height 40
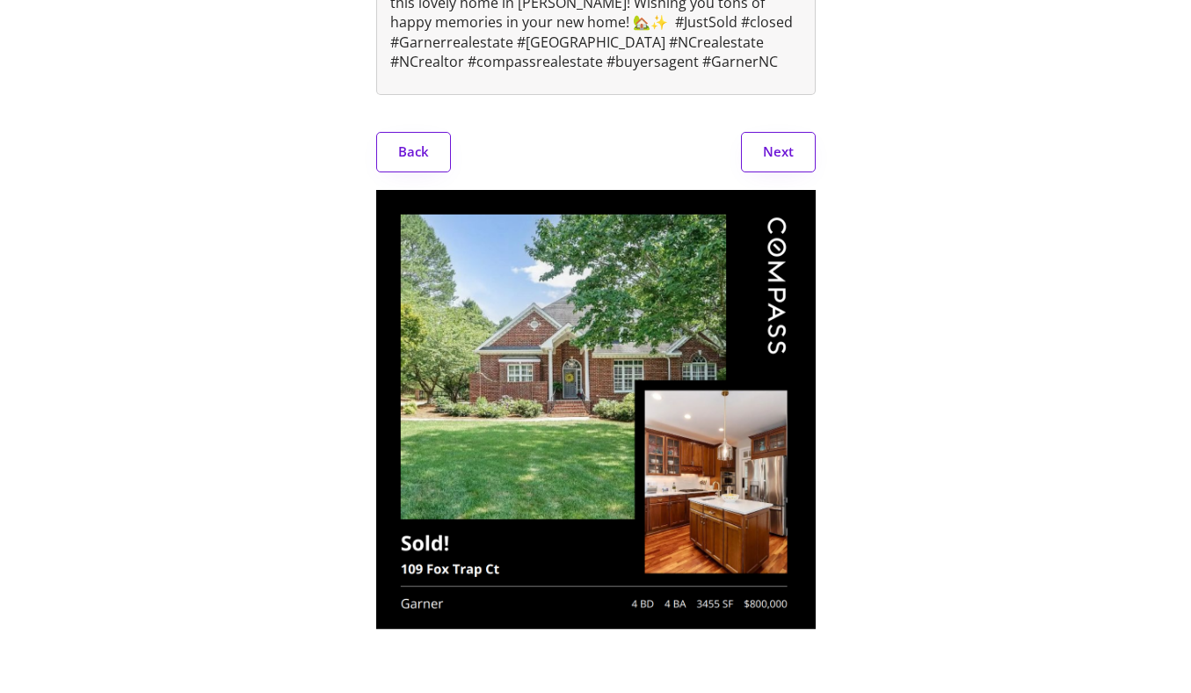
click at [776, 151] on button "Next" at bounding box center [778, 152] width 75 height 40
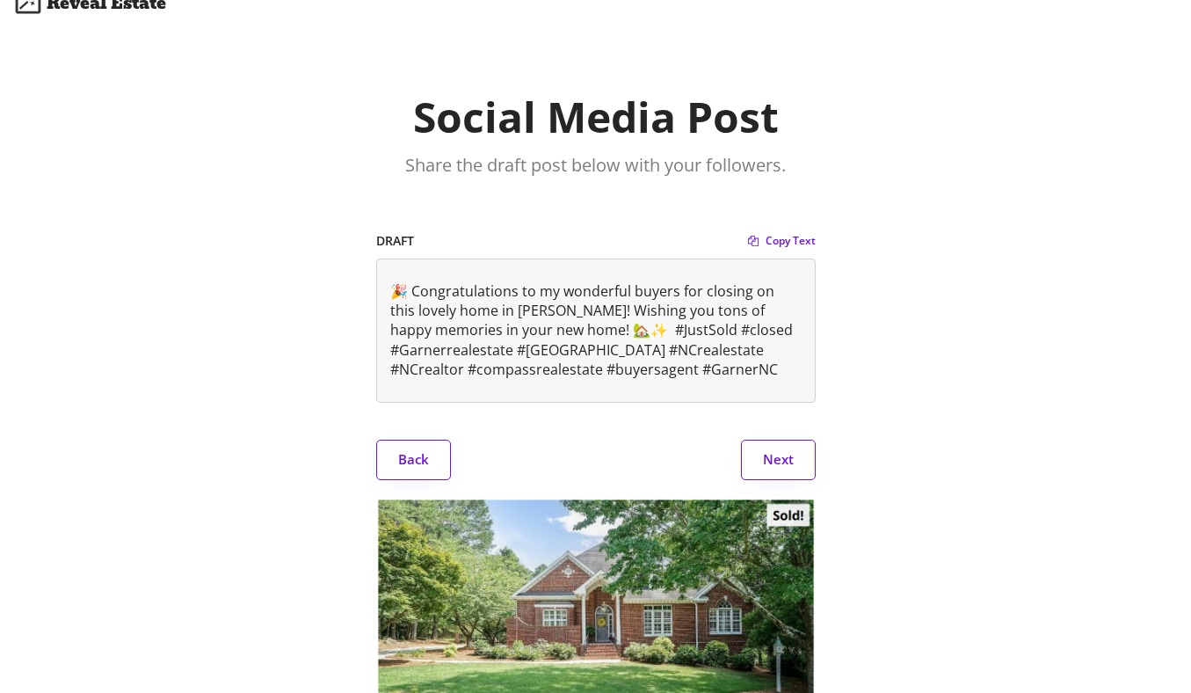
scroll to position [0, 0]
